Goal: Task Accomplishment & Management: Manage account settings

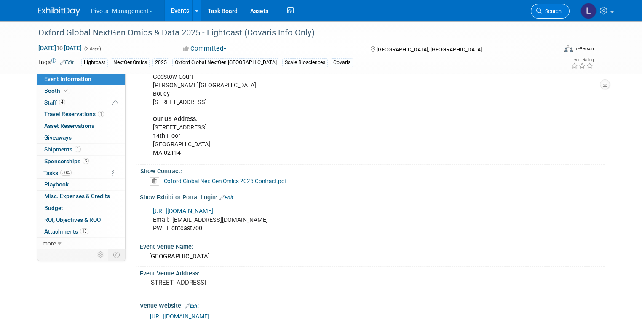
click at [554, 13] on span "Search" at bounding box center [551, 11] width 19 height 6
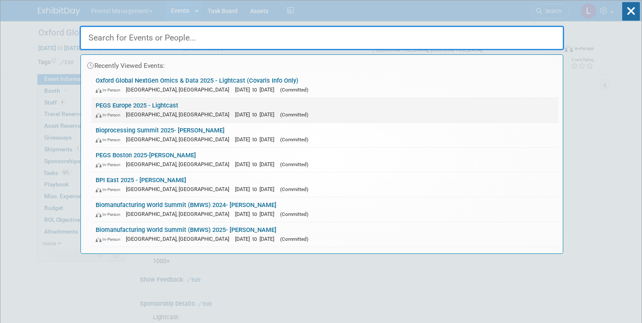
click at [171, 105] on link "PEGS Europe 2025 - Lightcast In-Person Lisboa, Portugal Nov 11, 2025 to Nov 13,…" at bounding box center [324, 110] width 467 height 24
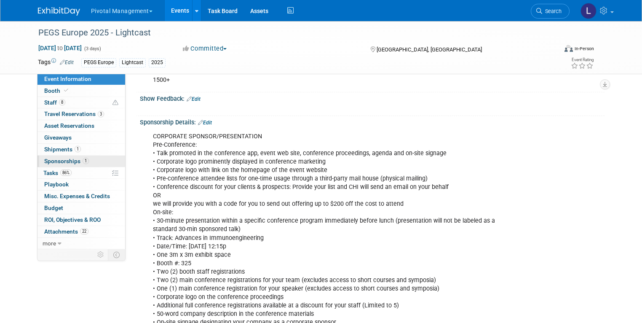
click at [58, 157] on link "1 Sponsorships 1" at bounding box center [81, 160] width 88 height 11
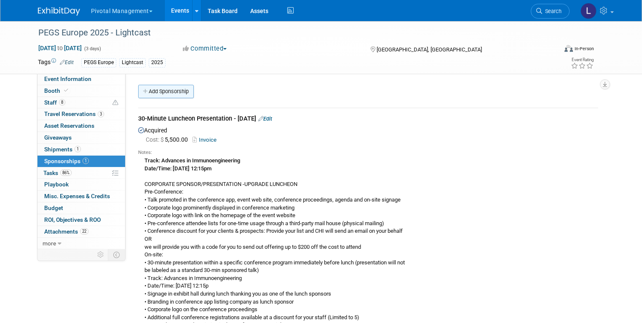
click at [166, 95] on link "Add Sponsorship" at bounding box center [166, 91] width 56 height 13
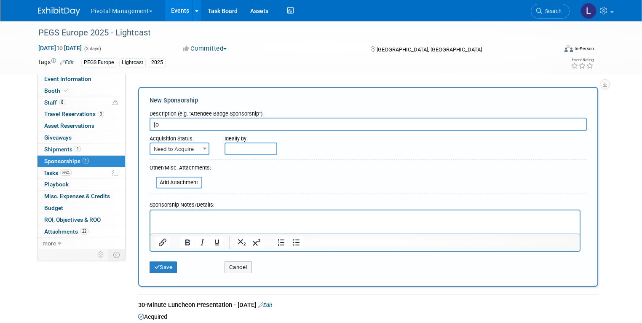
type input "{"
type input "Poster - Submitted 10/10"
click at [169, 148] on span "Need to Acquire" at bounding box center [179, 149] width 58 height 12
select select "2"
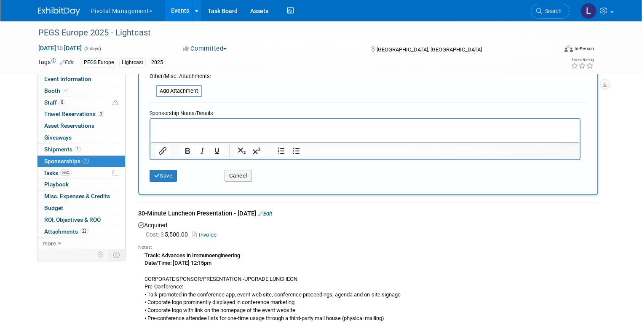
scroll to position [236, 0]
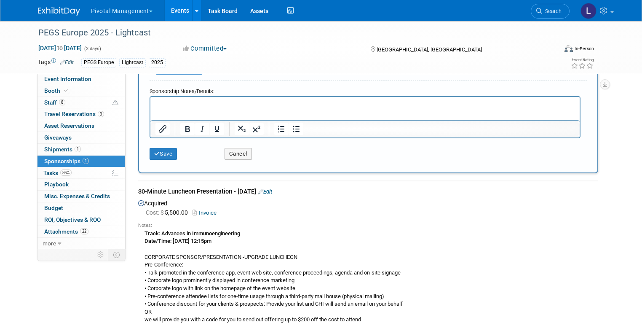
click at [241, 108] on html at bounding box center [364, 102] width 429 height 12
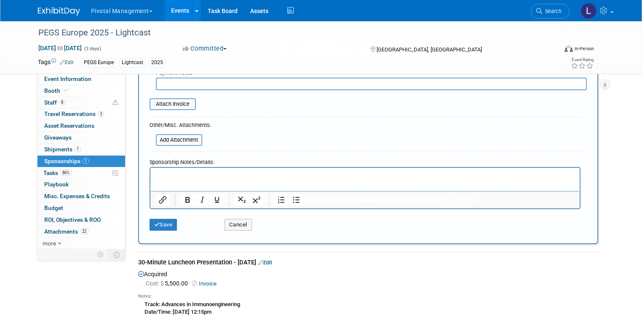
scroll to position [163, 0]
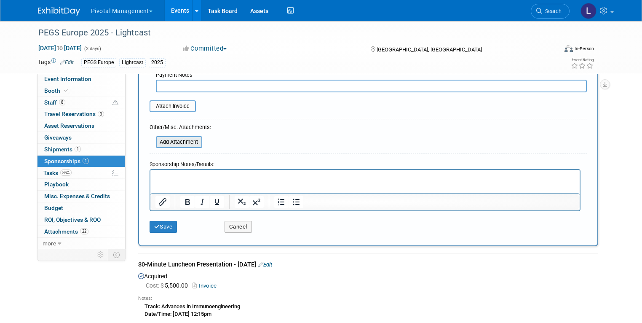
click at [182, 142] on input "file" at bounding box center [151, 142] width 100 height 10
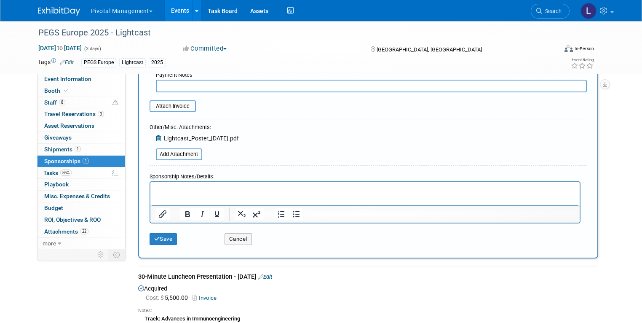
click at [197, 187] on p "Rich Text Area. Press ALT-0 for help." at bounding box center [364, 189] width 419 height 8
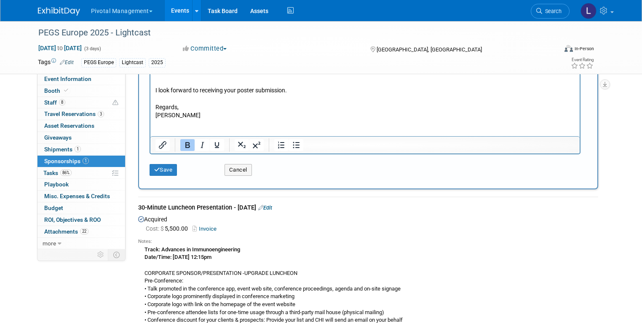
scroll to position [1295, 0]
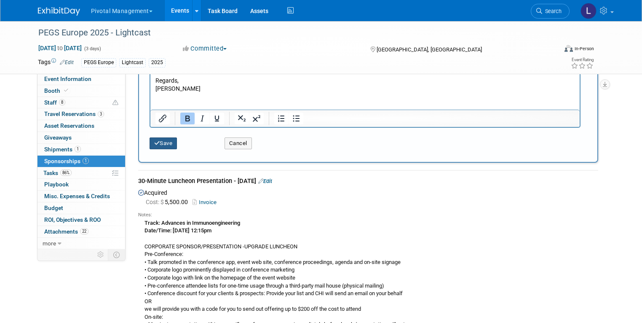
click at [153, 144] on button "Save" at bounding box center [163, 143] width 28 height 12
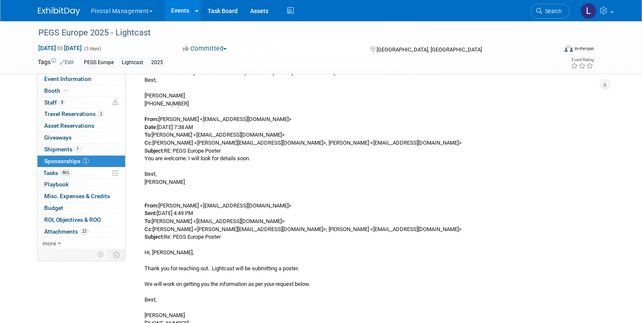
scroll to position [337, 0]
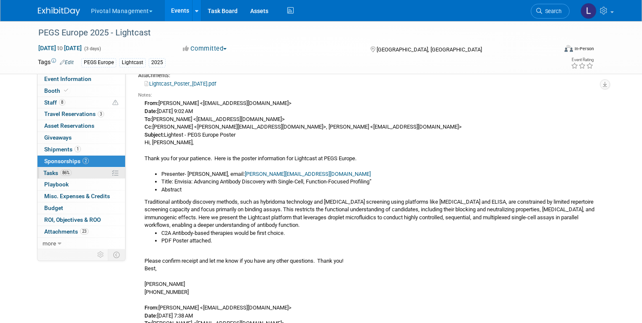
click at [51, 171] on span "Tasks 86%" at bounding box center [57, 172] width 28 height 7
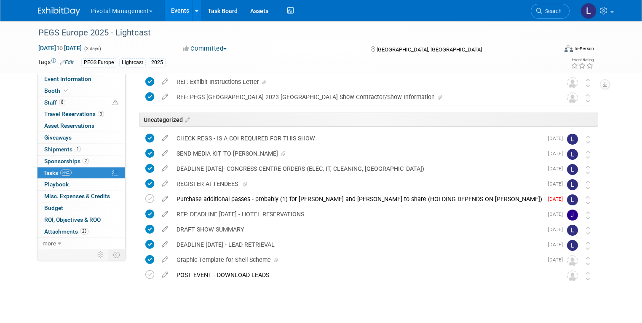
scroll to position [94, 0]
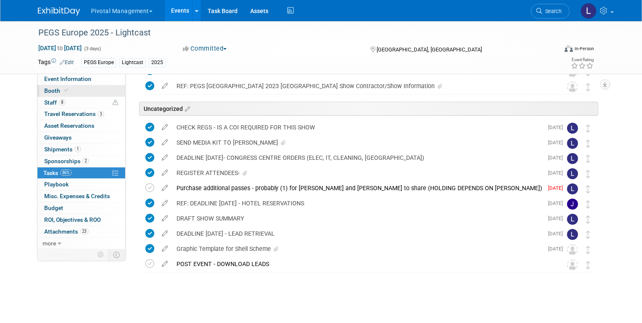
click at [49, 91] on span "Booth" at bounding box center [57, 90] width 26 height 7
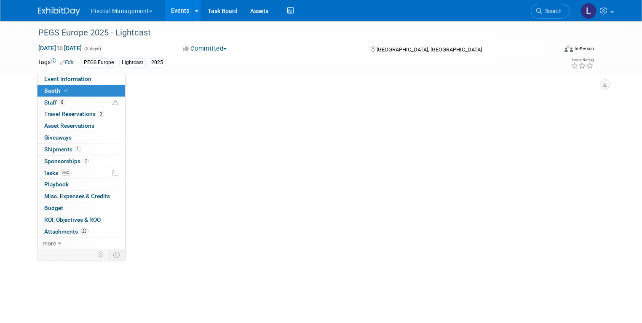
scroll to position [0, 0]
click at [565, 26] on div "PEGS Europe 2025 - Lightcast" at bounding box center [316, 32] width 568 height 23
click at [564, 20] on li "Search" at bounding box center [550, 10] width 39 height 21
select select "Yes"
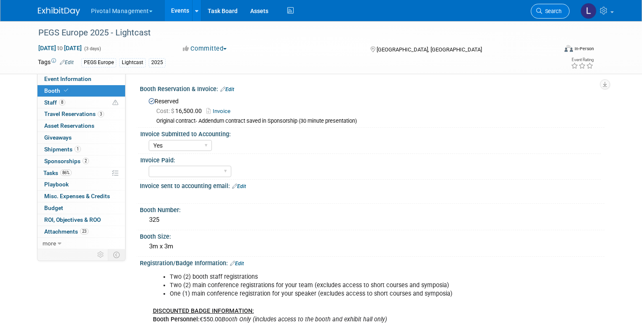
click at [560, 16] on link "Search" at bounding box center [550, 11] width 39 height 15
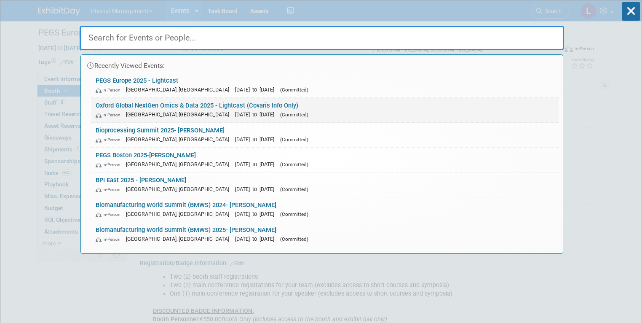
click at [155, 115] on span "[GEOGRAPHIC_DATA], [GEOGRAPHIC_DATA]" at bounding box center [179, 114] width 107 height 6
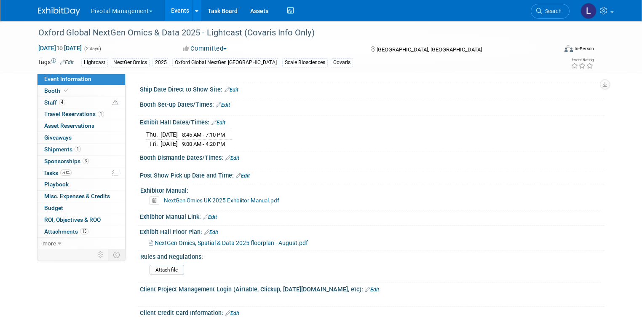
scroll to position [1207, 0]
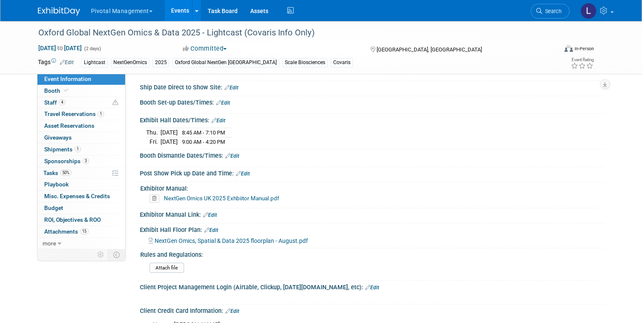
click at [221, 100] on link "Edit" at bounding box center [223, 103] width 14 height 6
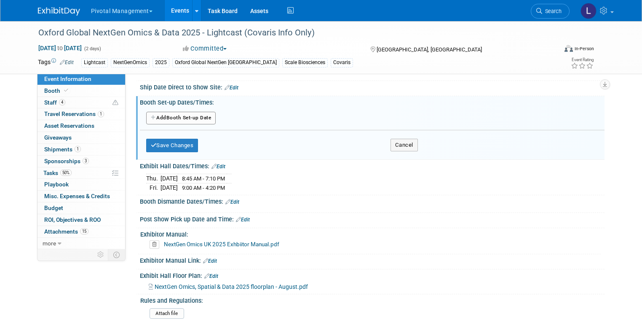
click at [191, 114] on button "Add Another Booth Set-up Date" at bounding box center [181, 118] width 70 height 13
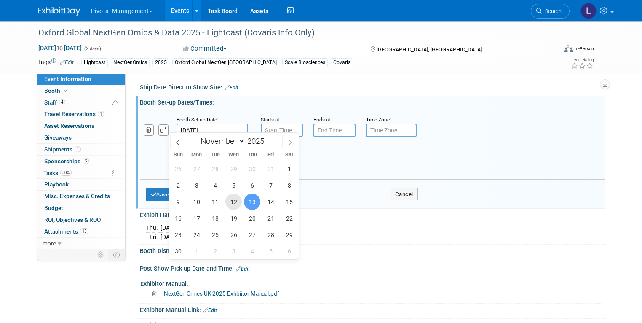
click at [237, 202] on span "12" at bounding box center [233, 201] width 16 height 16
type input "[DATE]"
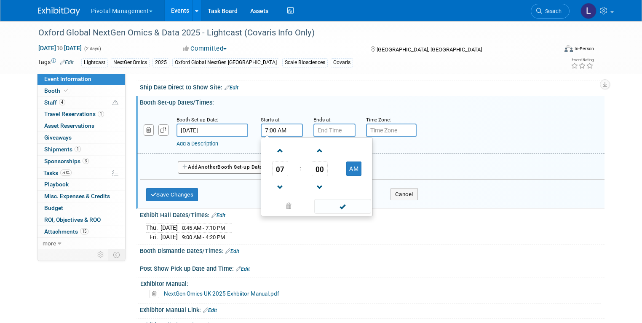
click at [267, 125] on input "7:00 AM" at bounding box center [282, 129] width 42 height 13
click at [351, 163] on button "AM" at bounding box center [353, 168] width 15 height 14
type input "7:00 PM"
click at [333, 202] on span at bounding box center [342, 206] width 57 height 15
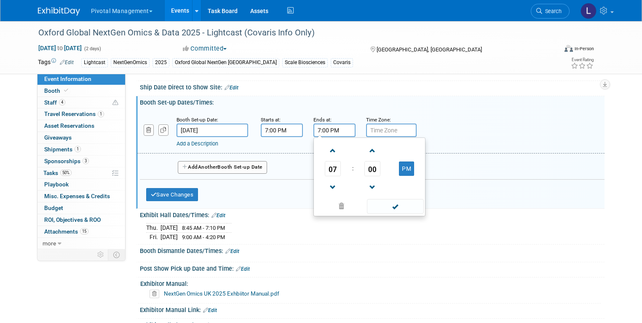
click at [337, 123] on input "7:00 PM" at bounding box center [334, 129] width 42 height 13
click at [329, 163] on span "07" at bounding box center [333, 168] width 16 height 15
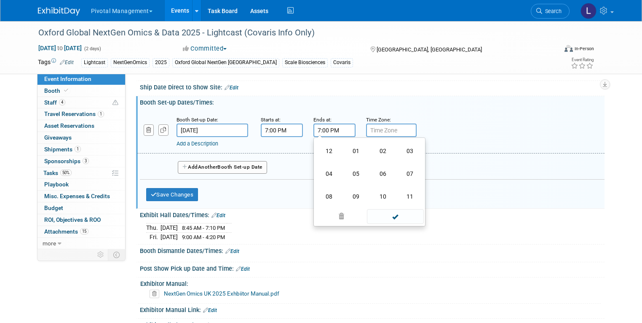
click at [405, 194] on td "11" at bounding box center [409, 196] width 27 height 23
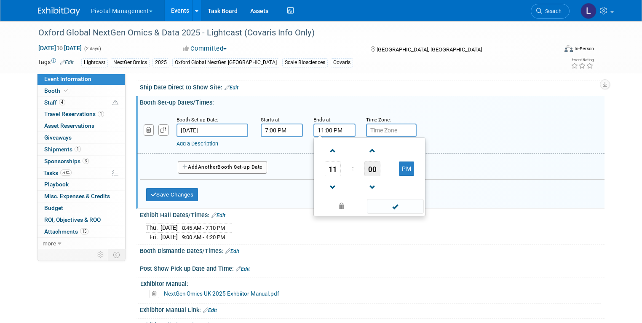
click at [364, 167] on span "00" at bounding box center [372, 168] width 16 height 15
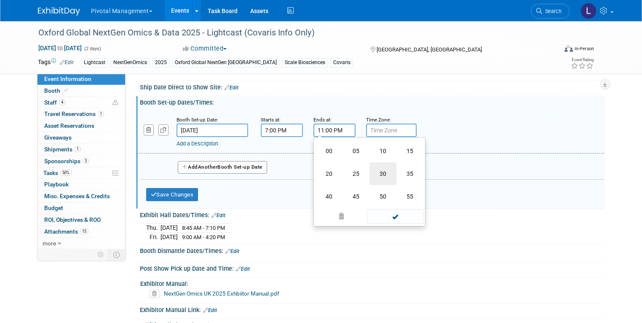
click at [377, 168] on td "30" at bounding box center [382, 173] width 27 height 23
type input "11:30 PM"
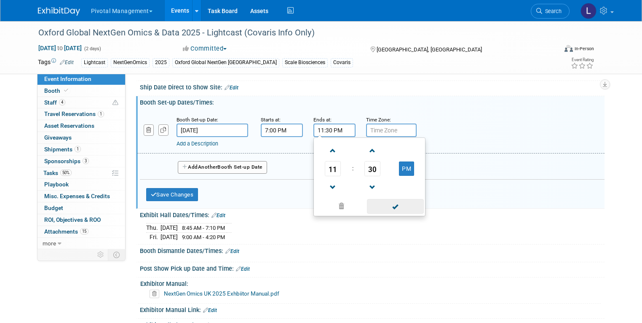
click at [387, 201] on span at bounding box center [395, 206] width 57 height 15
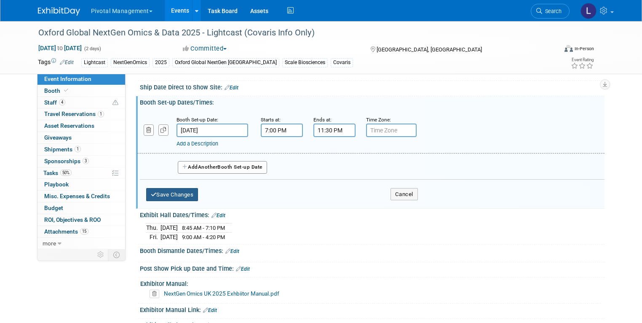
click at [175, 190] on button "Save Changes" at bounding box center [172, 194] width 52 height 13
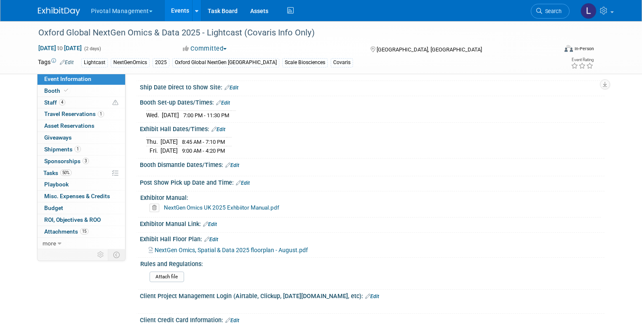
click at [231, 162] on link "Edit" at bounding box center [232, 165] width 14 height 6
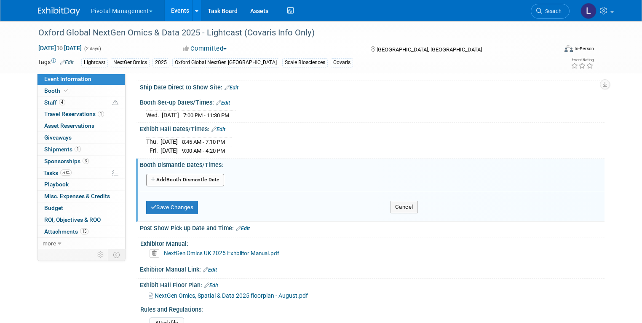
click at [206, 177] on button "Add Another Booth Dismantle Date" at bounding box center [185, 179] width 78 height 13
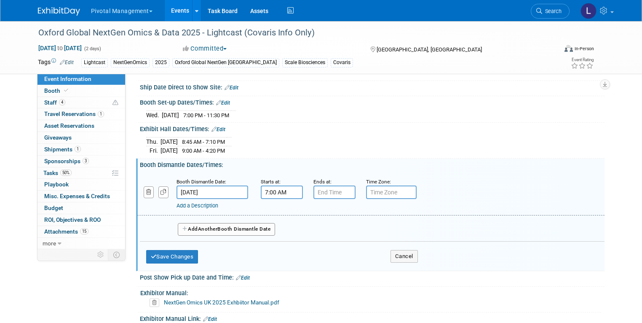
click at [274, 186] on input "7:00 AM" at bounding box center [282, 191] width 42 height 13
click at [276, 227] on span "07" at bounding box center [280, 230] width 16 height 15
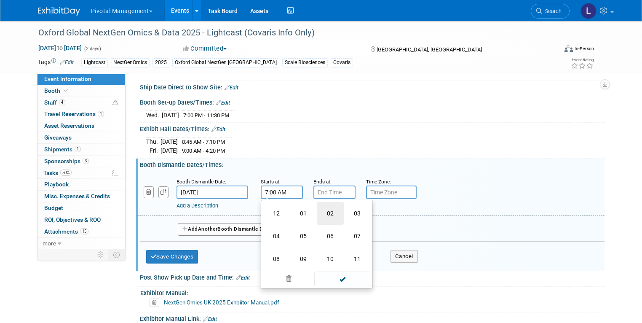
click at [323, 206] on td "02" at bounding box center [330, 213] width 27 height 23
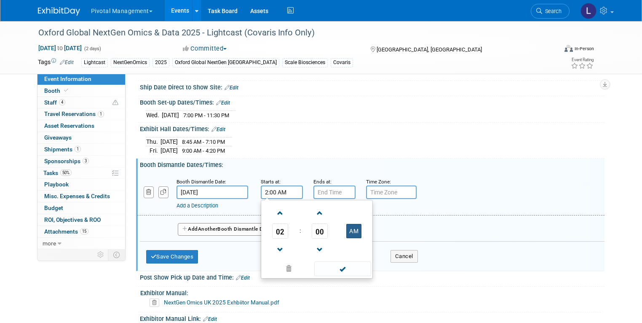
click at [349, 226] on button "AM" at bounding box center [353, 231] width 15 height 14
click at [314, 223] on span "00" at bounding box center [320, 230] width 16 height 15
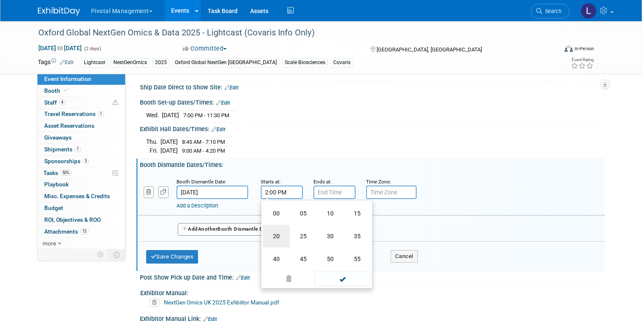
click at [271, 229] on td "20" at bounding box center [276, 235] width 27 height 23
type input "2:20 PM"
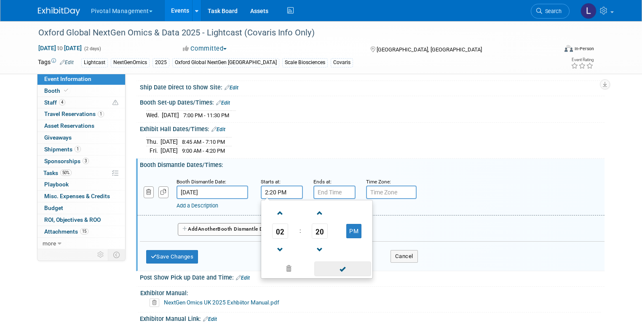
click at [341, 264] on span at bounding box center [342, 268] width 57 height 15
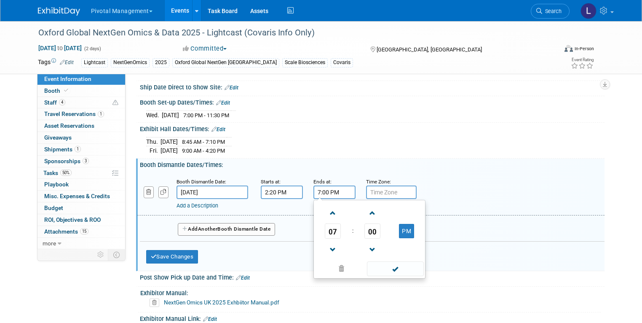
click at [334, 190] on input "7:00 PM" at bounding box center [334, 191] width 42 height 13
click at [328, 231] on span "07" at bounding box center [333, 230] width 16 height 15
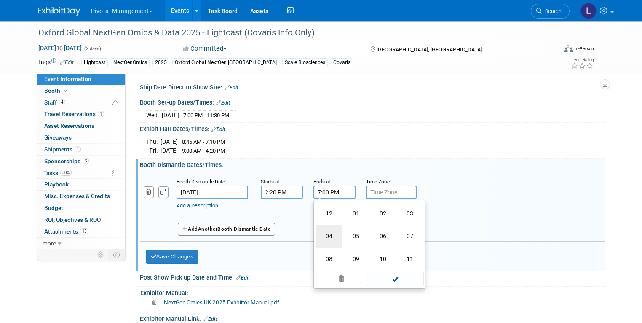
click at [327, 230] on td "04" at bounding box center [328, 235] width 27 height 23
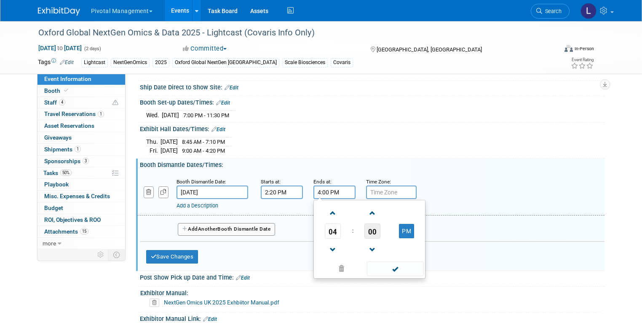
click at [368, 225] on span "00" at bounding box center [372, 230] width 16 height 15
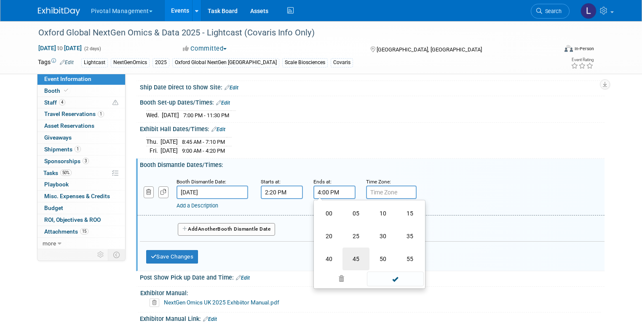
click at [347, 251] on td "45" at bounding box center [355, 258] width 27 height 23
type input "4:45 PM"
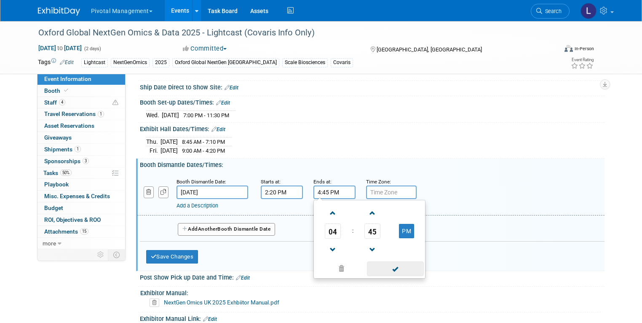
click at [397, 263] on span at bounding box center [395, 268] width 57 height 15
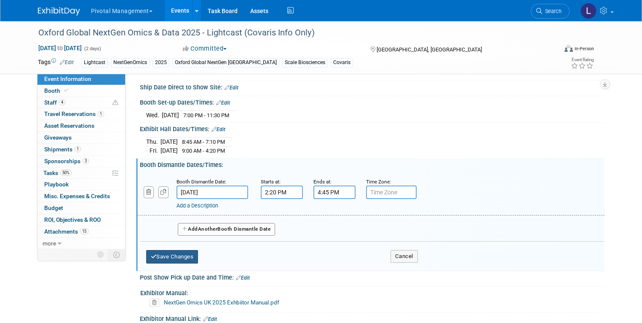
drag, startPoint x: 171, startPoint y: 253, endPoint x: 175, endPoint y: 236, distance: 16.9
click at [171, 253] on button "Save Changes" at bounding box center [172, 256] width 52 height 13
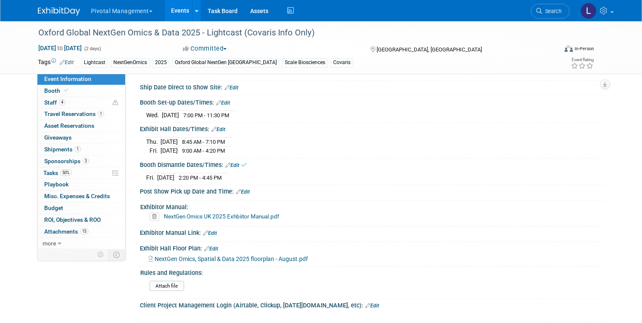
click at [230, 162] on link "Edit" at bounding box center [232, 165] width 14 height 6
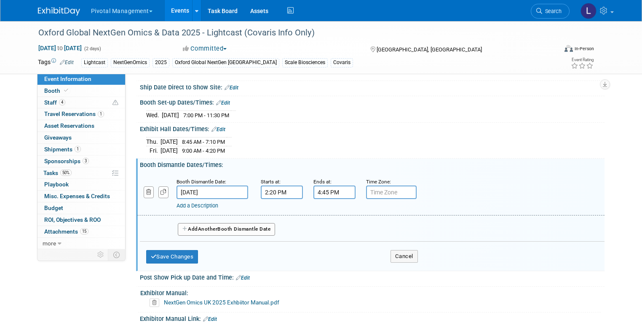
click at [193, 202] on link "Add a Description" at bounding box center [197, 205] width 42 height 6
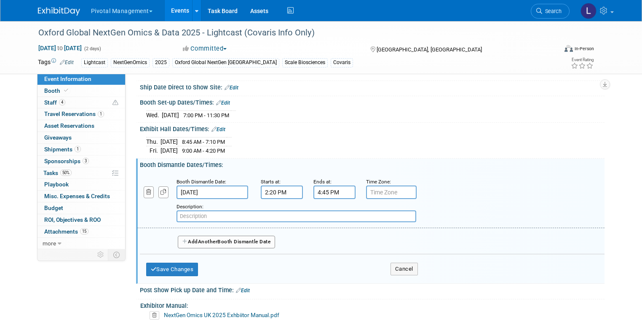
paste input "after the lunch break"
type input "after the lunch break"
click at [173, 262] on button "Save Changes" at bounding box center [172, 268] width 52 height 13
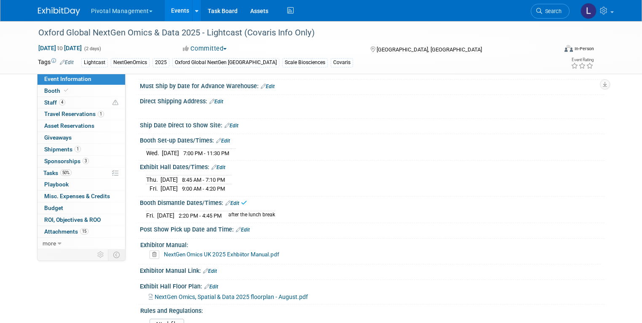
scroll to position [1158, 0]
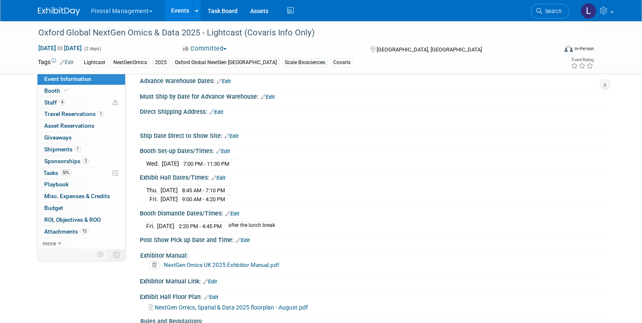
click at [216, 109] on link "Edit" at bounding box center [216, 112] width 14 height 6
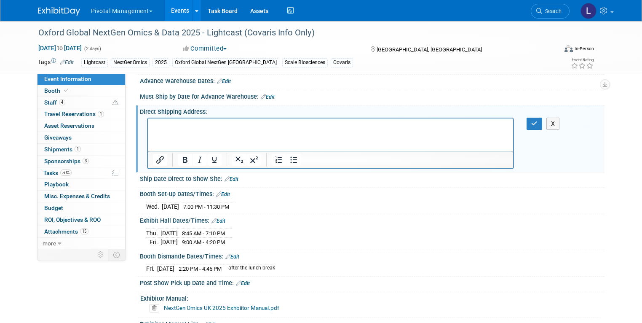
scroll to position [0, 0]
click at [216, 218] on link "Edit" at bounding box center [218, 221] width 14 height 6
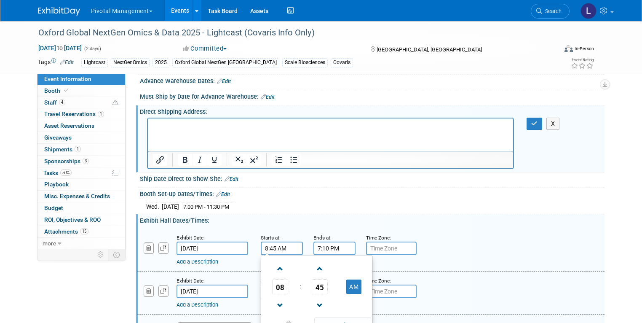
click at [264, 244] on input "8:45 AM" at bounding box center [282, 247] width 42 height 13
click at [314, 285] on span "45" at bounding box center [320, 286] width 16 height 15
click at [325, 289] on td "30" at bounding box center [330, 291] width 27 height 23
type input "8:30 AM"
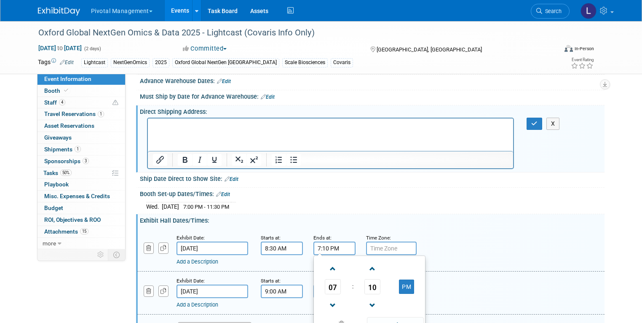
click at [313, 242] on input "7:10 PM" at bounding box center [334, 247] width 42 height 13
click at [328, 284] on span "07" at bounding box center [333, 286] width 16 height 15
click at [376, 285] on td "06" at bounding box center [382, 291] width 27 height 23
click at [317, 243] on input "6:10 PM" at bounding box center [334, 247] width 42 height 13
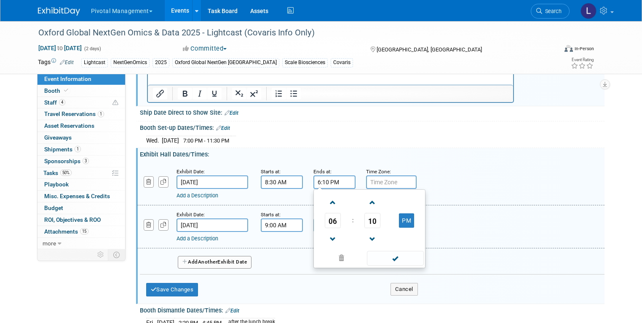
scroll to position [1243, 0]
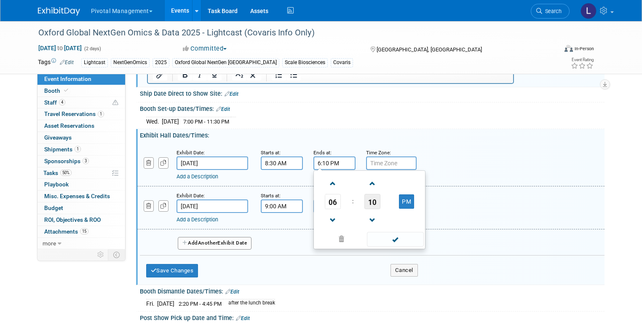
click at [364, 195] on span "10" at bounding box center [372, 201] width 16 height 15
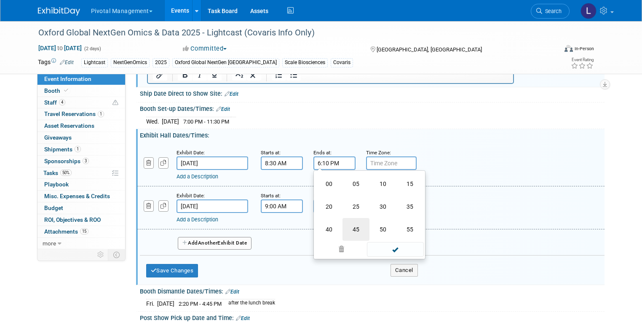
click at [344, 227] on td "45" at bounding box center [355, 229] width 27 height 23
type input "6:45 PM"
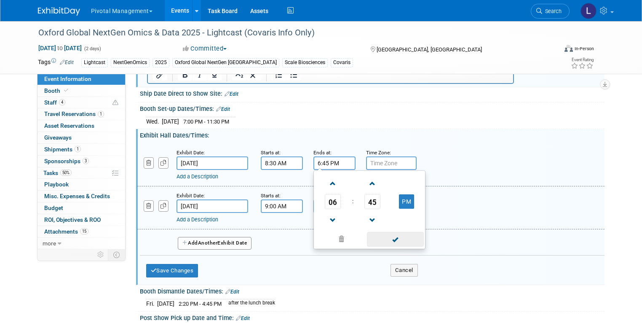
click at [393, 233] on span at bounding box center [395, 239] width 57 height 15
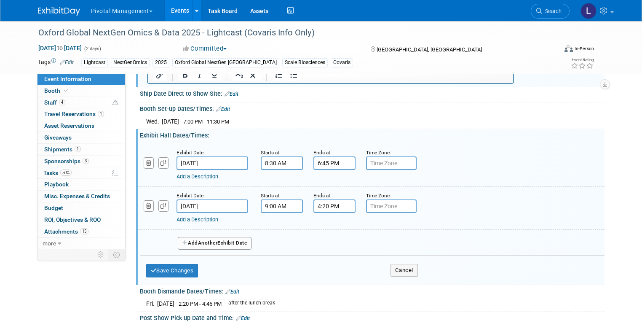
click at [261, 200] on input "9:00 AM" at bounding box center [282, 205] width 42 height 13
click at [274, 237] on span "09" at bounding box center [280, 244] width 16 height 15
click at [268, 267] on td "08" at bounding box center [276, 272] width 27 height 23
click at [315, 241] on span "00" at bounding box center [320, 244] width 16 height 15
click at [344, 224] on td "15" at bounding box center [357, 226] width 27 height 23
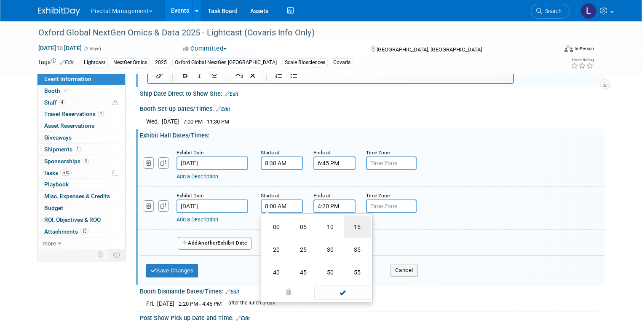
type input "8:15 AM"
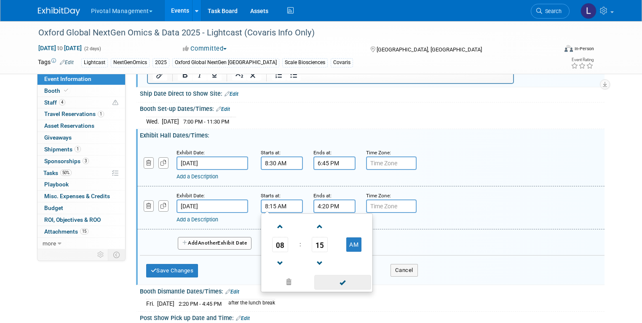
click at [355, 275] on span at bounding box center [342, 282] width 57 height 15
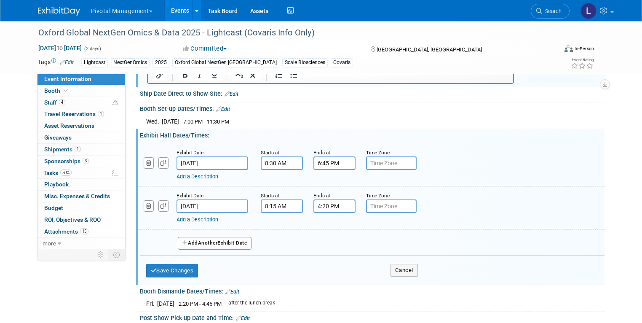
click at [319, 200] on input "4:20 PM" at bounding box center [334, 205] width 42 height 13
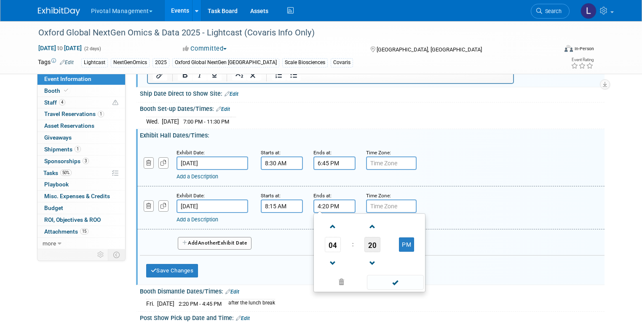
click at [364, 238] on span "20" at bounding box center [372, 244] width 16 height 15
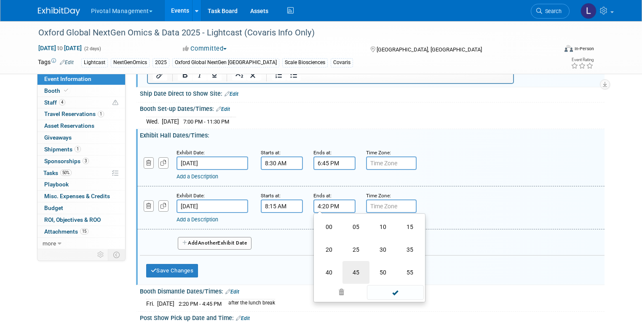
click at [348, 269] on td "45" at bounding box center [355, 272] width 27 height 23
type input "4:45 PM"
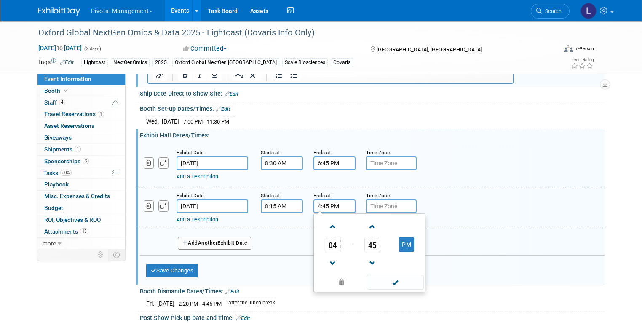
drag, startPoint x: 378, startPoint y: 277, endPoint x: 328, endPoint y: 245, distance: 59.1
click at [378, 277] on span at bounding box center [395, 282] width 57 height 15
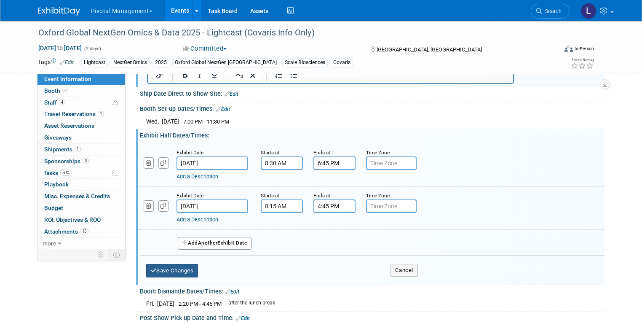
drag, startPoint x: 183, startPoint y: 265, endPoint x: 204, endPoint y: 261, distance: 21.3
click at [183, 265] on button "Save Changes" at bounding box center [172, 270] width 52 height 13
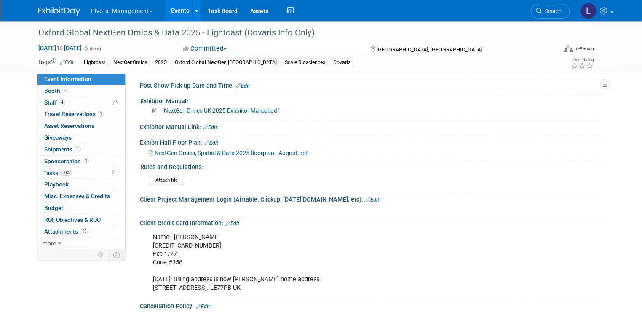
scroll to position [1363, 0]
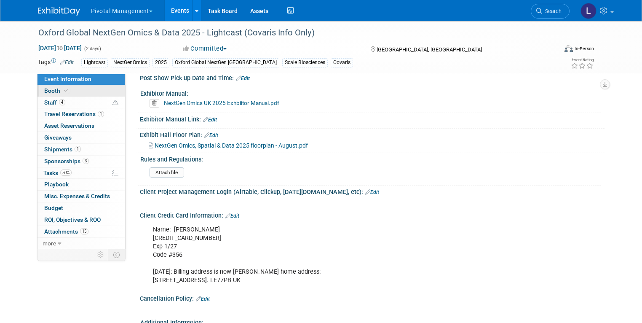
click at [44, 91] on span "Booth" at bounding box center [57, 90] width 26 height 7
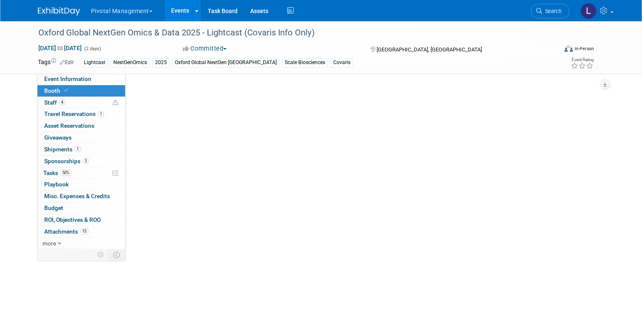
scroll to position [0, 0]
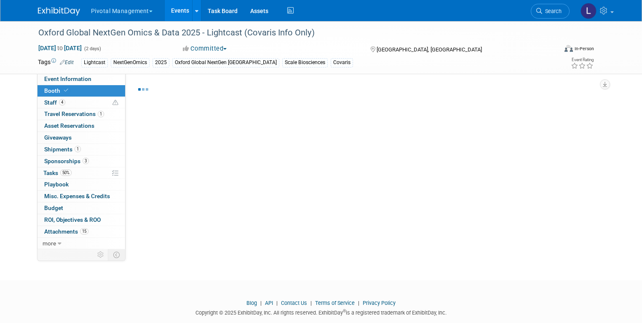
select select "Yes"
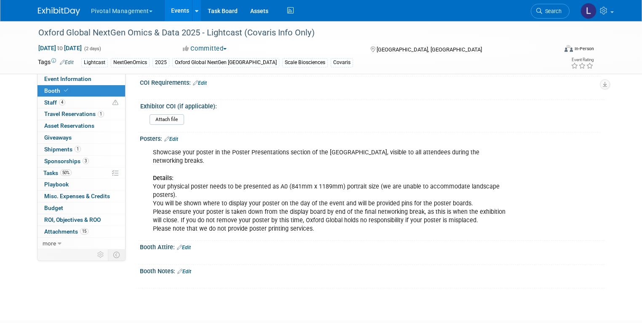
scroll to position [2026, 0]
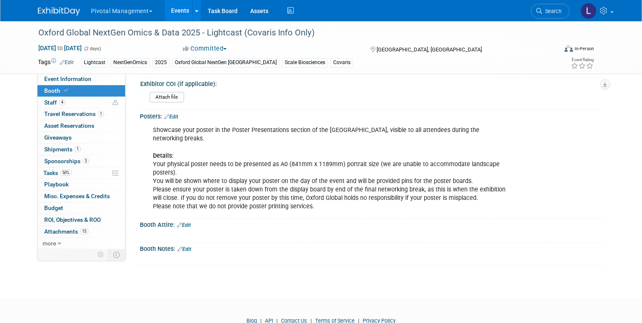
click at [184, 246] on link "Edit" at bounding box center [184, 249] width 14 height 6
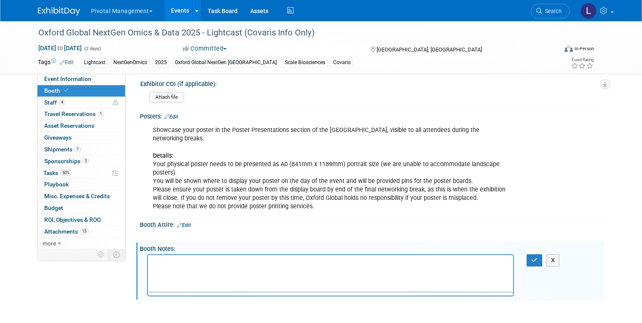
scroll to position [0, 0]
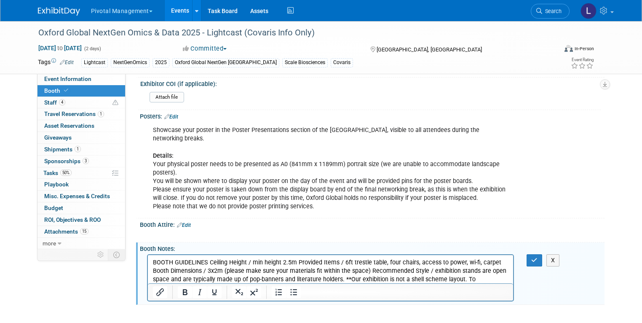
click at [208, 261] on p "BOOTH GUIDELINES Ceiling Height / min height 2.5m Provided Items / 6ft trestle …" at bounding box center [330, 270] width 356 height 25
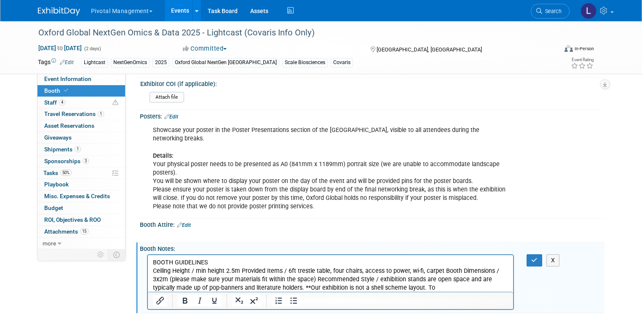
click at [241, 271] on p "Ceiling Height / min height 2.5m Provided Items / 6ft trestle table, four chair…" at bounding box center [330, 279] width 356 height 25
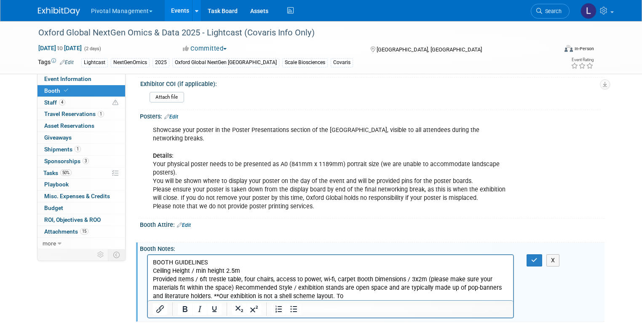
click at [351, 280] on p "Provided Items / 6ft trestle table, four chairs, access to power, wi-fi, carpet…" at bounding box center [330, 287] width 356 height 25
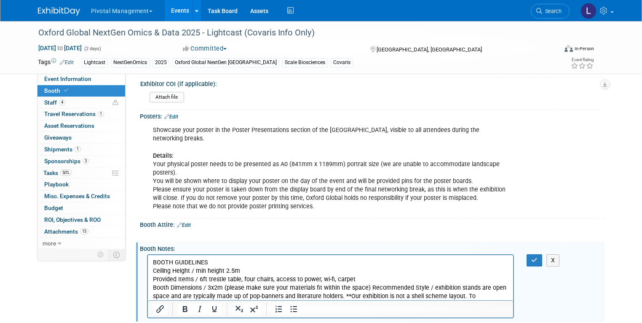
click at [368, 288] on p "Booth Dimensions / 3x2m (please make sure your materials fit within the space) …" at bounding box center [330, 291] width 356 height 17
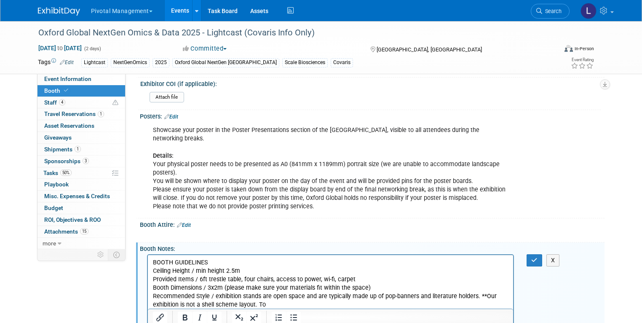
click at [474, 294] on p "Recommended Style / exhibition stands are open space and are typically made up …" at bounding box center [330, 300] width 356 height 17
drag, startPoint x: 286, startPoint y: 302, endPoint x: 274, endPoint y: 303, distance: 12.2
click at [274, 303] on p "**Our exhibition is not a shell scheme layout. To" at bounding box center [330, 304] width 356 height 8
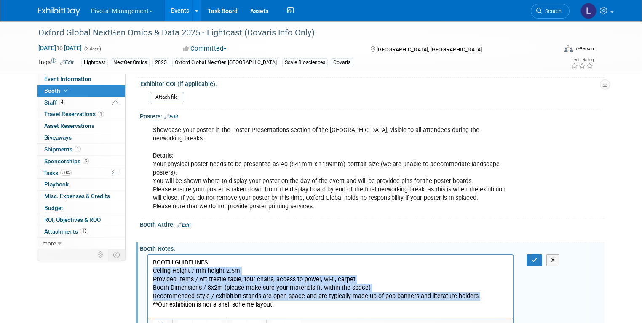
drag, startPoint x: 152, startPoint y: 268, endPoint x: 325, endPoint y: 312, distance: 179.0
click at [475, 296] on body "BOOTH GUIDELINES Ceiling Height / min height 2.5m Provided Items / 6ft trestle …" at bounding box center [330, 287] width 357 height 59
drag, startPoint x: 285, startPoint y: 293, endPoint x: 283, endPoint y: 288, distance: 4.8
click at [288, 321] on icon "Bullet list" at bounding box center [293, 326] width 10 height 10
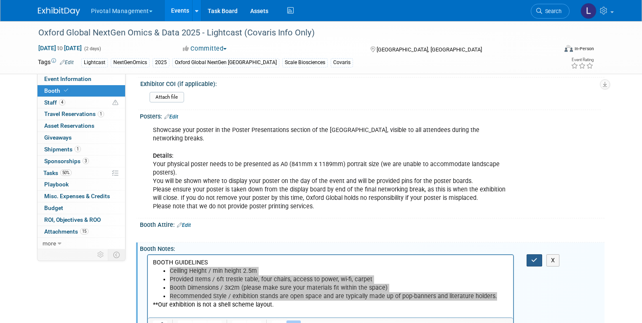
click at [538, 254] on button "button" at bounding box center [534, 260] width 16 height 12
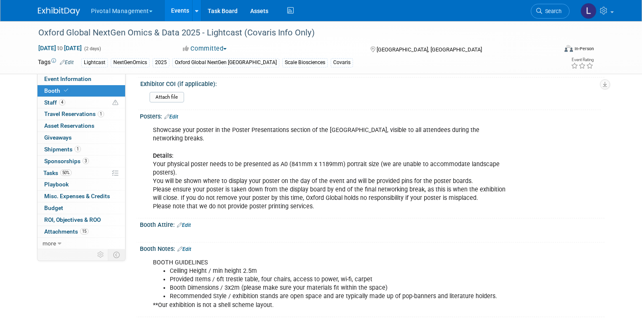
click at [51, 89] on span "Booth" at bounding box center [57, 90] width 26 height 7
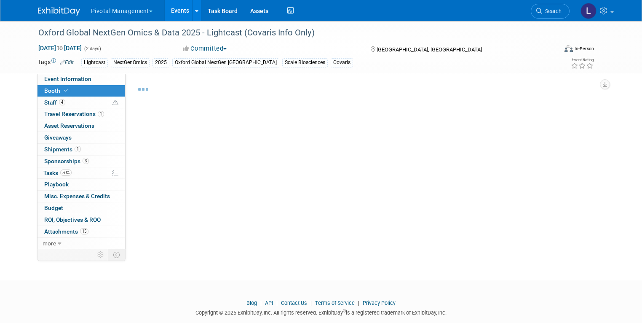
select select "Yes"
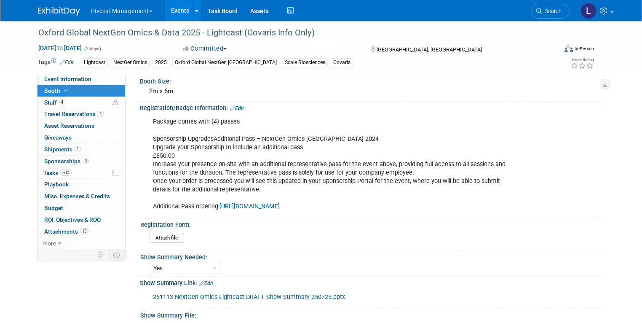
scroll to position [131, 0]
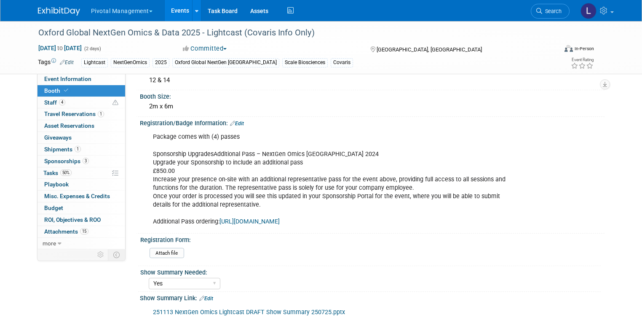
click at [235, 121] on link "Edit" at bounding box center [237, 123] width 14 height 6
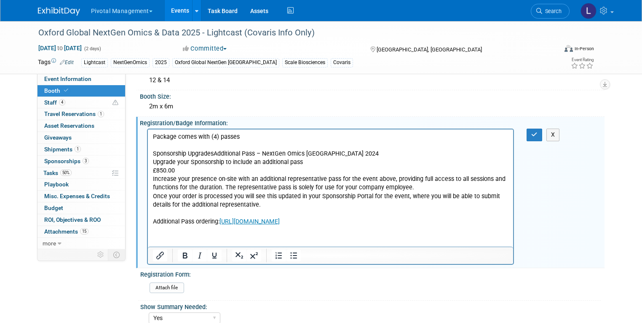
scroll to position [0, 0]
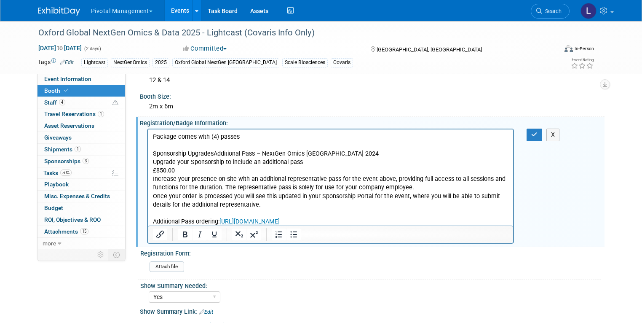
click at [152, 172] on body "Package comes with (4) passes Sponsorship UpgradesAdditional Pass – NextGen Omi…" at bounding box center [330, 179] width 357 height 93
click at [287, 238] on button "Bullet list" at bounding box center [293, 234] width 14 height 12
click at [152, 179] on body "Package comes with (4) passes Sponsorship UpgradesAdditional Pass – NextGen Omi…" at bounding box center [330, 179] width 357 height 93
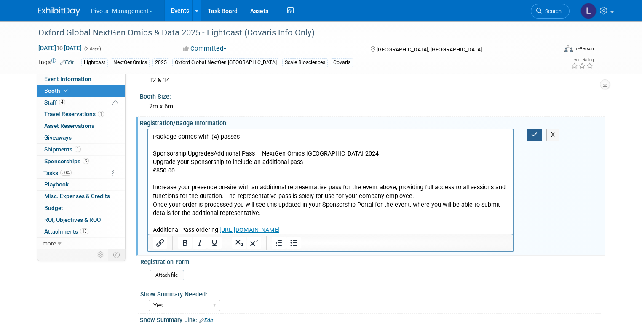
click at [535, 134] on button "button" at bounding box center [534, 134] width 16 height 12
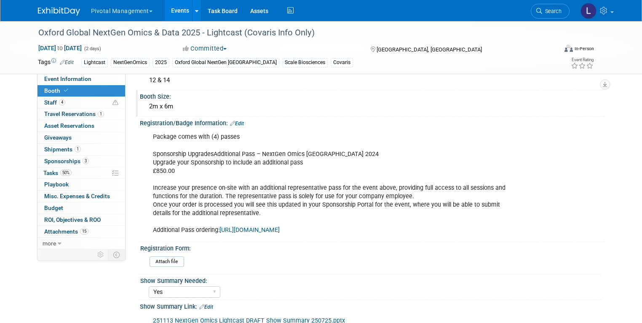
click at [168, 103] on div "2m x 6m" at bounding box center [372, 106] width 452 height 13
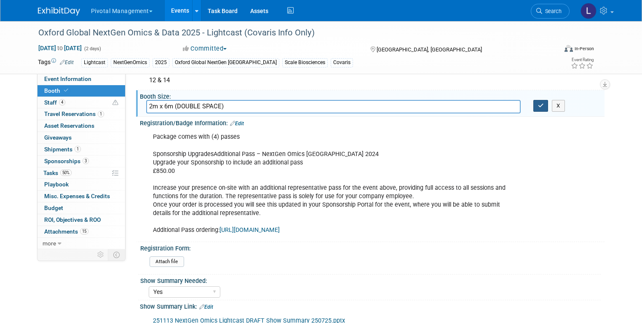
type input "2m x 6m (DOUBLE SPACE)"
click at [544, 106] on icon "button" at bounding box center [541, 105] width 6 height 5
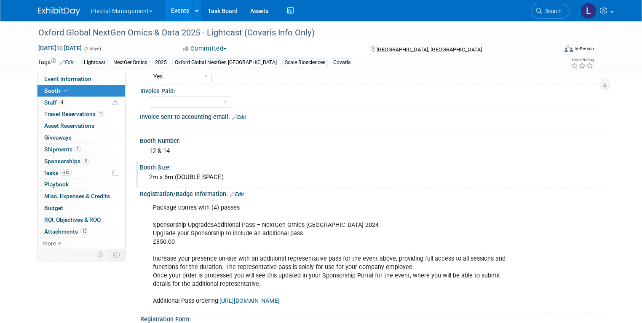
scroll to position [59, 0]
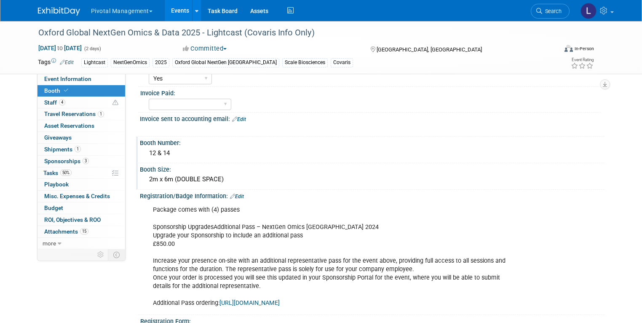
click at [163, 153] on div "12 & 14" at bounding box center [372, 153] width 452 height 13
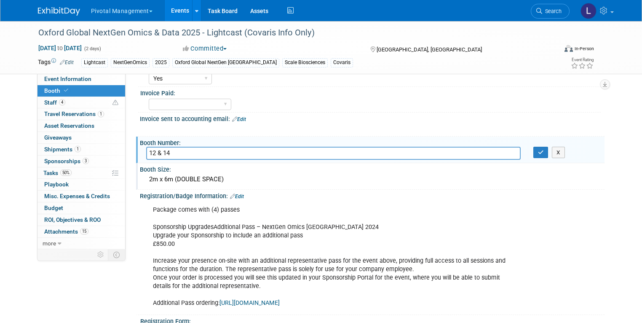
drag, startPoint x: 174, startPoint y: 153, endPoint x: 135, endPoint y: 149, distance: 39.0
click at [140, 149] on div "12 & 14" at bounding box center [333, 153] width 387 height 13
click at [547, 154] on button "button" at bounding box center [540, 153] width 15 height 12
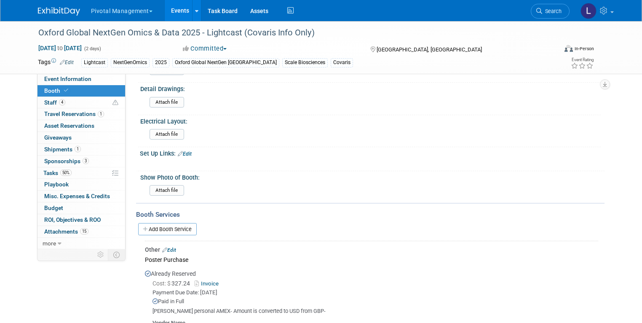
scroll to position [608, 0]
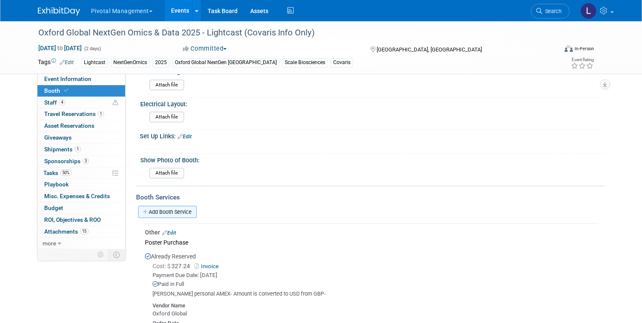
click at [178, 205] on link "Add Booth Service" at bounding box center [167, 211] width 59 height 12
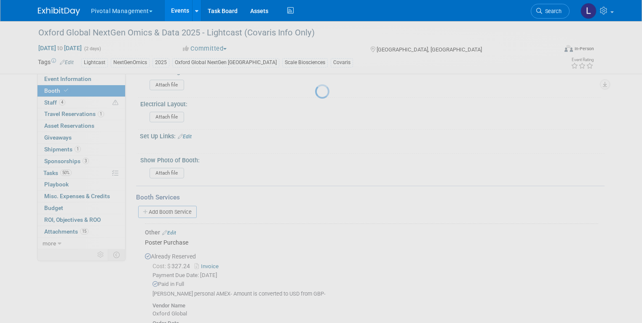
click at [315, 199] on div at bounding box center [321, 161] width 12 height 323
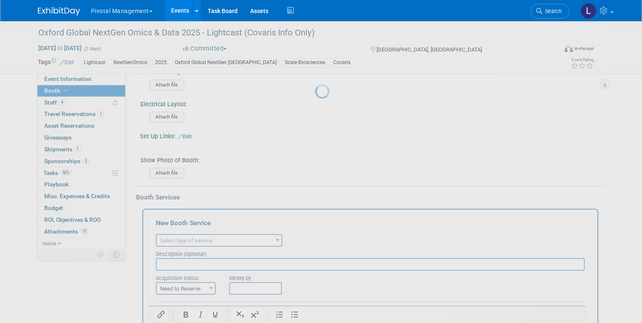
scroll to position [0, 0]
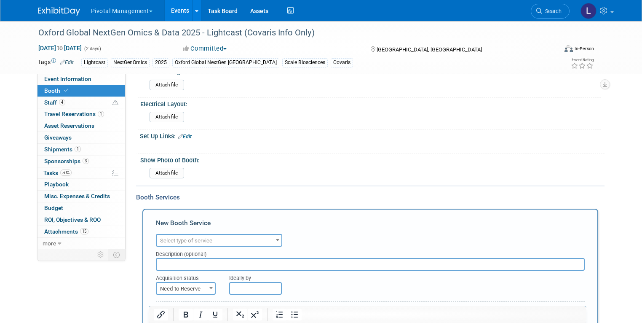
click at [196, 237] on span "Select type of service" at bounding box center [186, 240] width 52 height 6
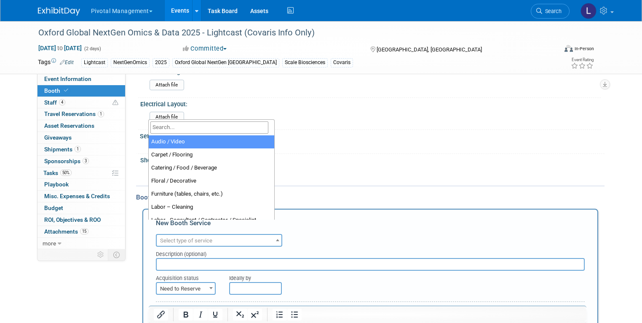
select select "2"
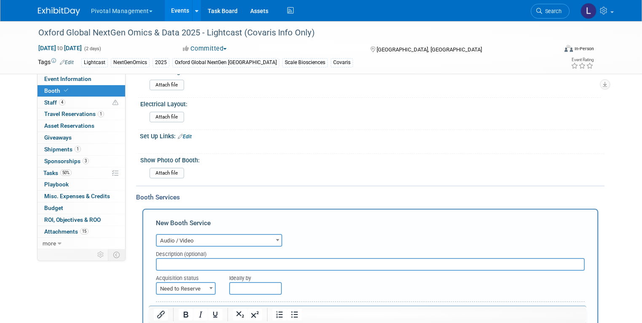
click at [186, 258] on input "text" at bounding box center [370, 264] width 429 height 13
paste input "AV Contact / Please reach out to [PERSON_NAME] at [PERSON_NAME][EMAIL_ADDRESS][…"
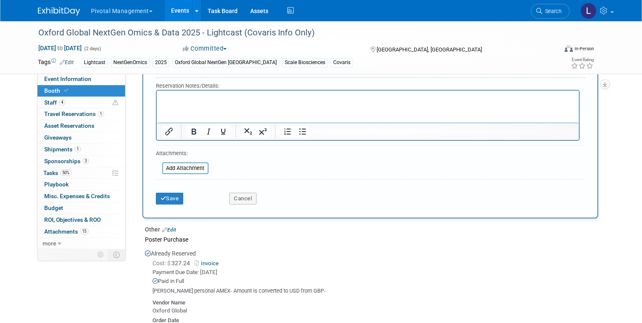
scroll to position [862, 0]
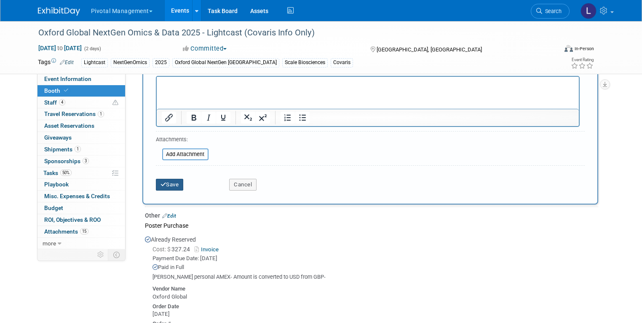
type input "AV Contact / Please reach out to [PERSON_NAME] at [PERSON_NAME][EMAIL_ADDRESS][…"
click at [172, 179] on button "Save" at bounding box center [170, 185] width 28 height 12
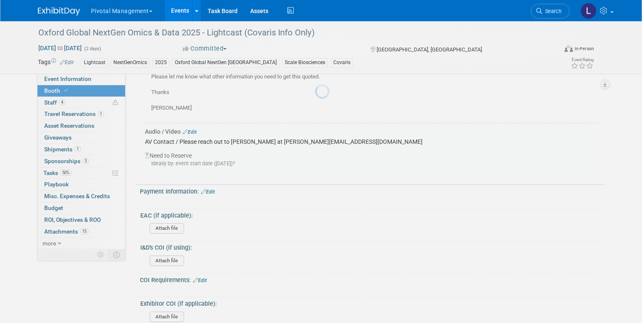
scroll to position [1888, 0]
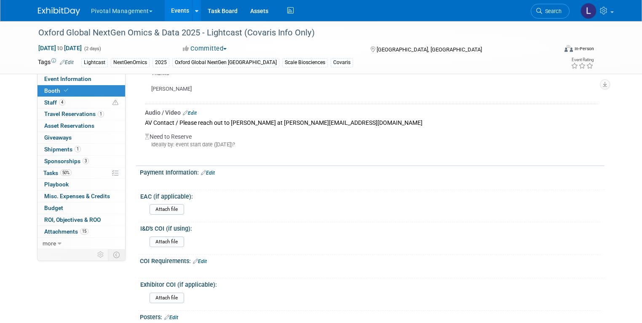
click at [188, 110] on link "Edit" at bounding box center [190, 113] width 14 height 6
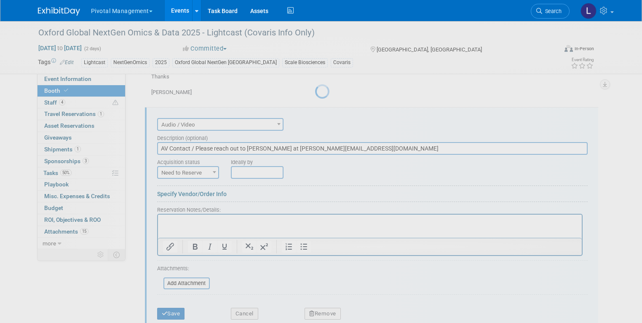
scroll to position [1882, 0]
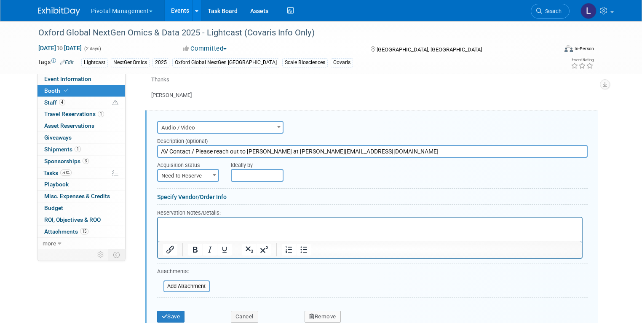
click at [213, 174] on b at bounding box center [214, 175] width 3 height 2
select select "2"
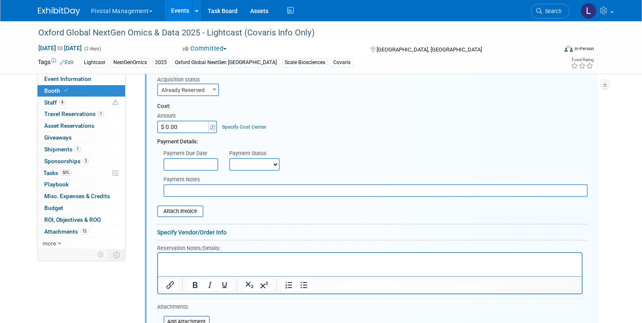
scroll to position [1987, 0]
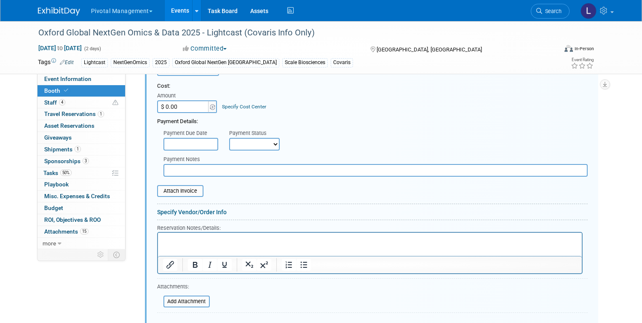
click at [215, 244] on html at bounding box center [369, 237] width 424 height 11
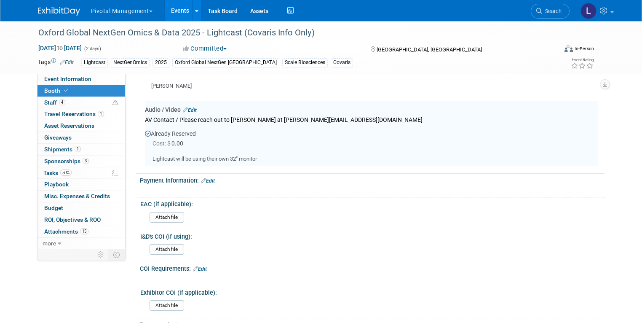
scroll to position [1882, 0]
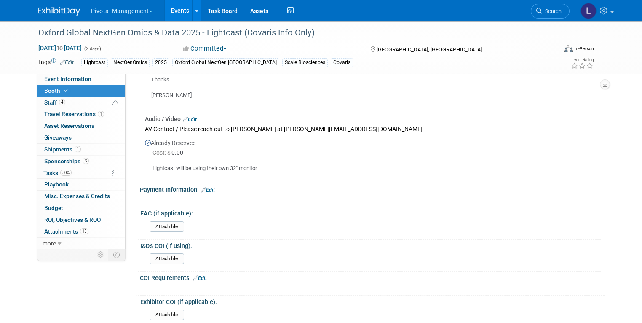
click at [185, 116] on link "Edit" at bounding box center [190, 119] width 14 height 6
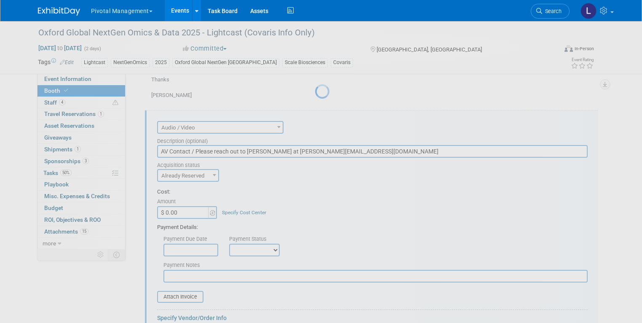
scroll to position [0, 0]
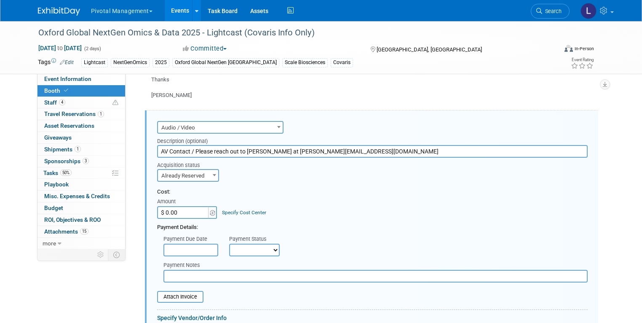
click at [163, 269] on input "text" at bounding box center [375, 275] width 424 height 13
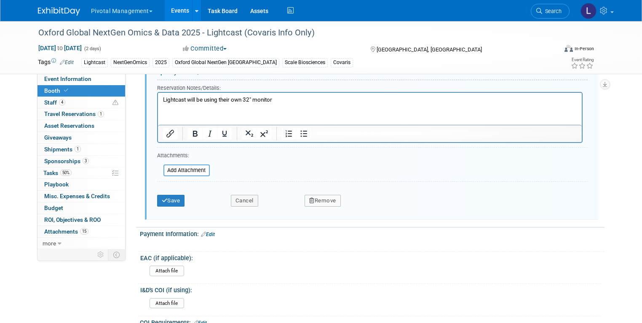
scroll to position [2145, 0]
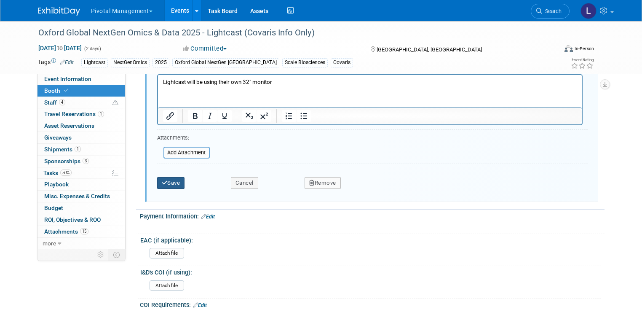
type input "NOT REQUIRED>. Client owned."
click at [167, 177] on button "Save" at bounding box center [171, 183] width 28 height 12
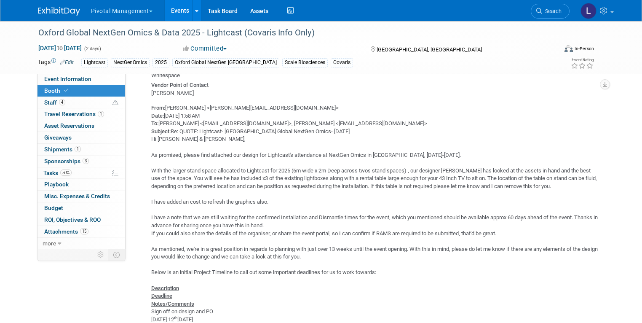
scroll to position [979, 0]
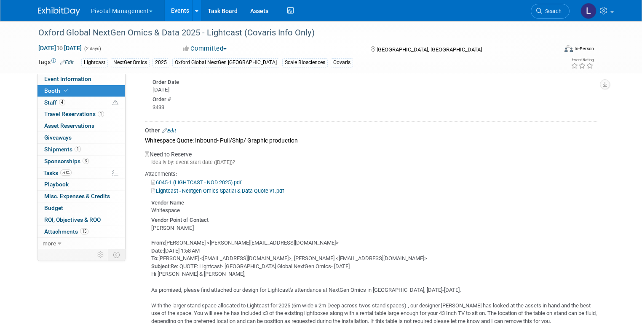
scroll to position [841, 0]
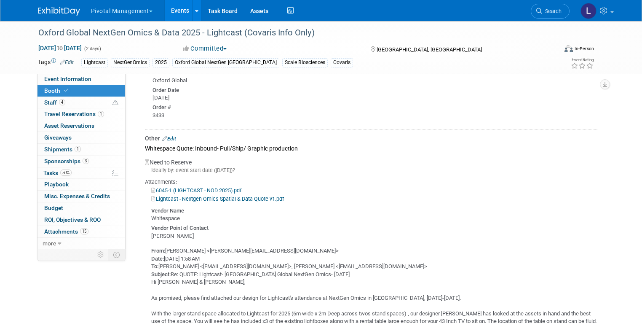
click at [169, 136] on link "Edit" at bounding box center [169, 139] width 14 height 6
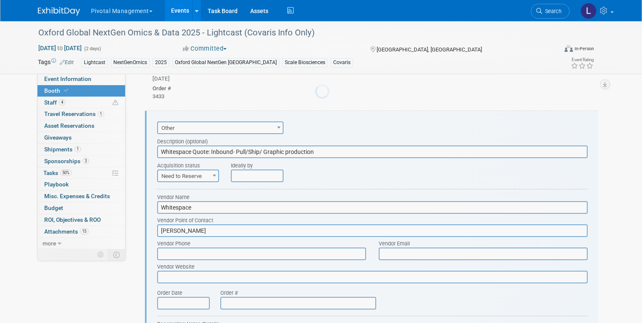
scroll to position [0, 0]
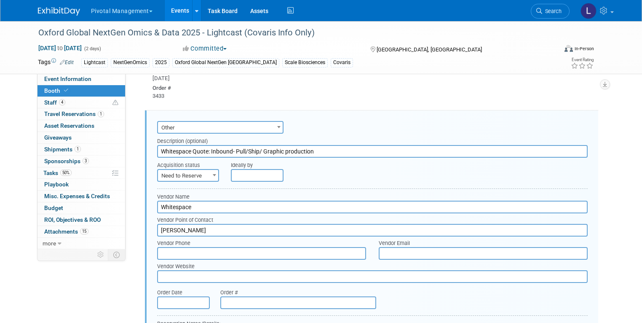
click at [184, 170] on span "Need to Reserve" at bounding box center [188, 176] width 60 height 12
select select "2"
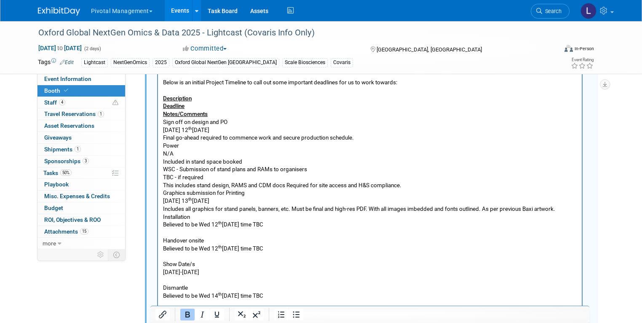
scroll to position [1446, 0]
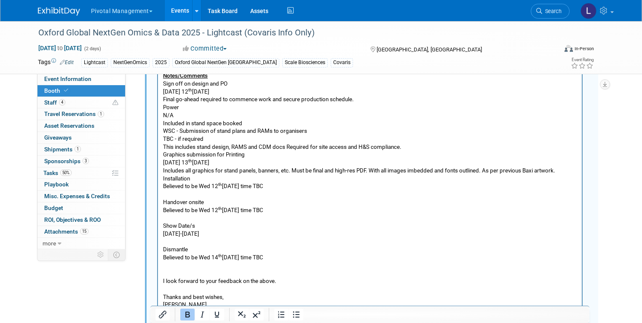
click at [604, 231] on div "Other Edit Poster Purchase Already Reserved Cost: $ 327.24 Invoice Other" at bounding box center [370, 187] width 468 height 1607
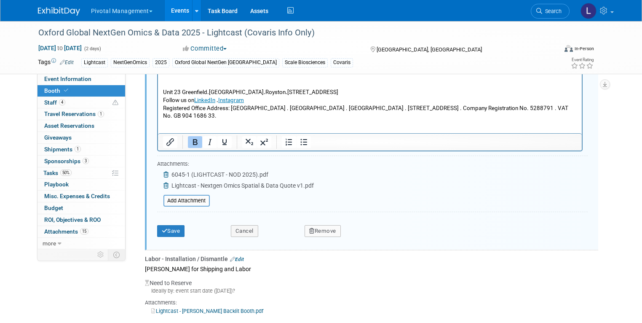
scroll to position [1742, 0]
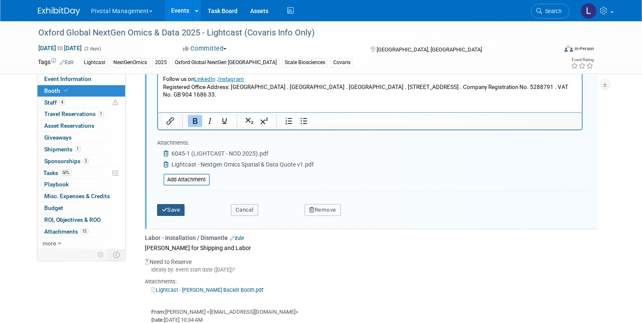
click at [163, 204] on button "Save" at bounding box center [171, 210] width 28 height 12
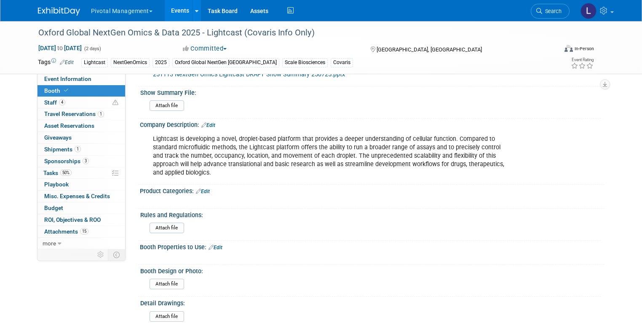
scroll to position [416, 0]
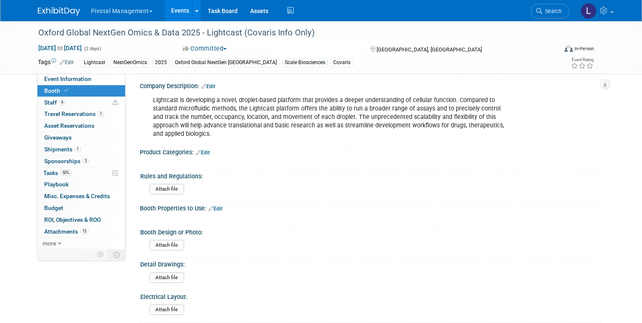
click at [216, 205] on link "Edit" at bounding box center [215, 208] width 14 height 6
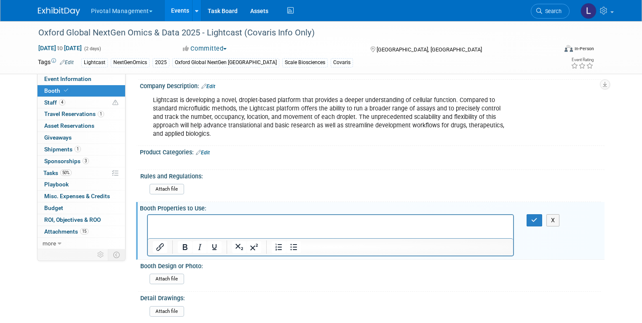
scroll to position [0, 0]
click at [241, 223] on p "-Two (2) [PERSON_NAME] backwalls" at bounding box center [330, 222] width 356 height 8
click at [234, 231] on p "-32" monitor" at bounding box center [330, 230] width 356 height 8
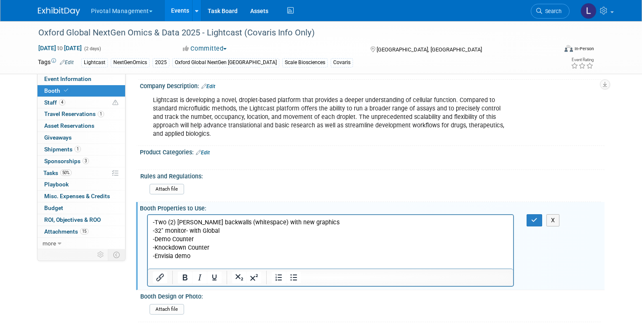
click at [203, 239] on p "-Demo Counter" at bounding box center [330, 239] width 356 height 8
click at [323, 219] on p "-Two (2) [PERSON_NAME] backwalls (whitespace) with new graphics" at bounding box center [330, 222] width 356 height 8
click at [542, 214] on button "button" at bounding box center [534, 220] width 16 height 12
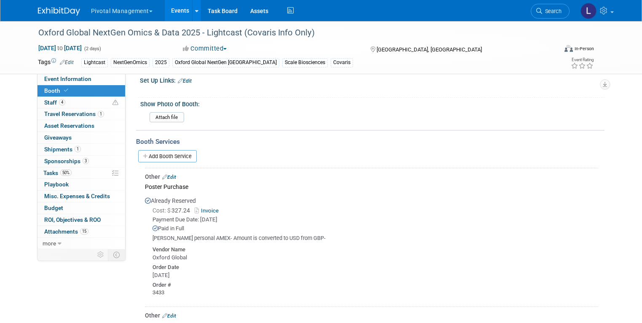
scroll to position [709, 0]
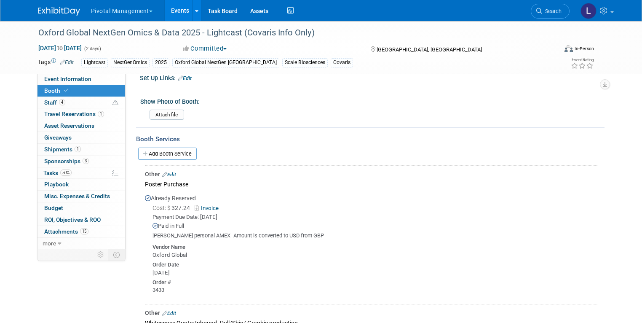
click at [173, 147] on link "Add Booth Service" at bounding box center [167, 153] width 59 height 12
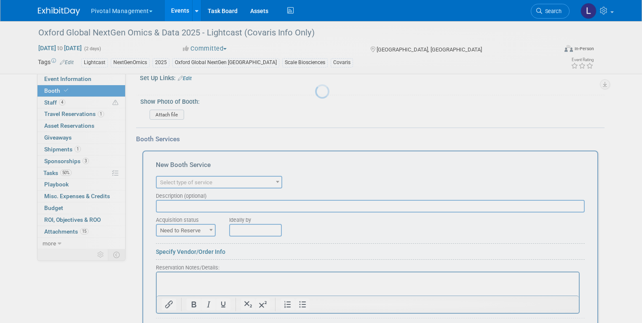
scroll to position [0, 0]
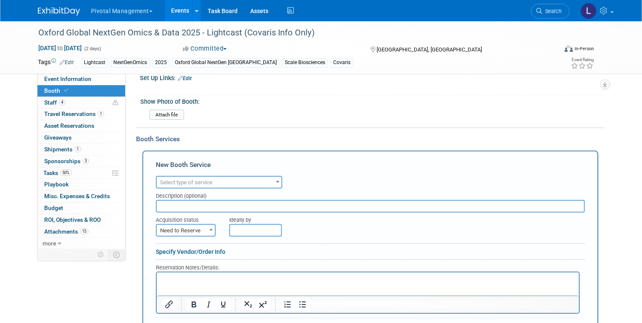
click at [187, 179] on span "Select type of service" at bounding box center [186, 182] width 52 height 6
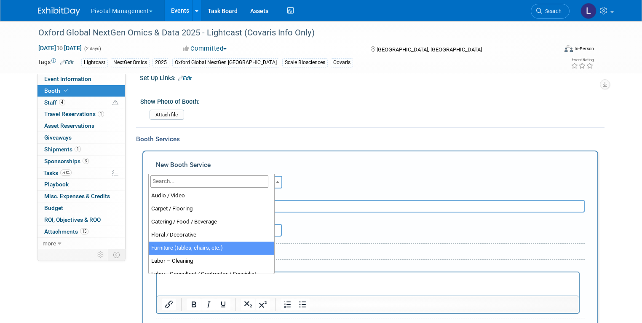
select select "6"
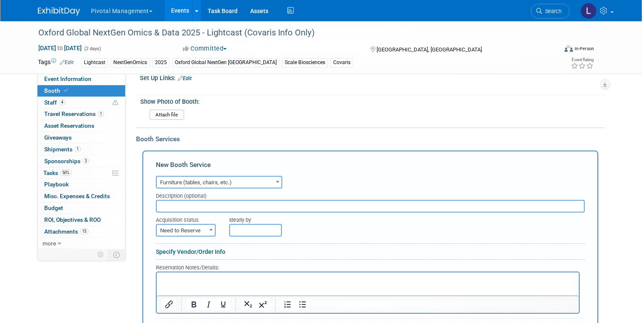
click at [161, 200] on input "text" at bounding box center [370, 206] width 429 height 13
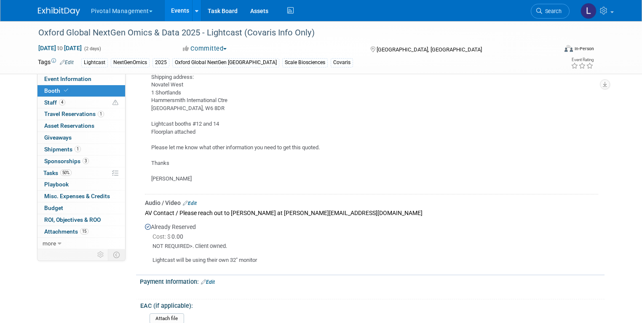
scroll to position [2099, 0]
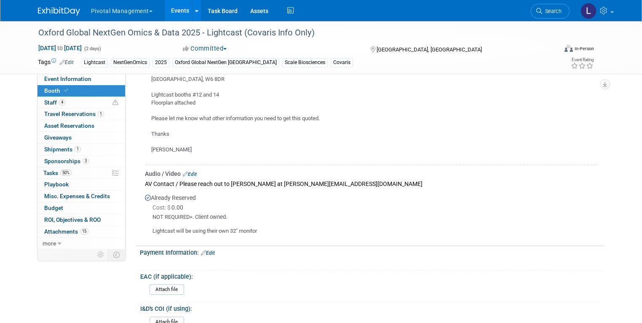
click at [187, 171] on link "Edit" at bounding box center [190, 174] width 14 height 6
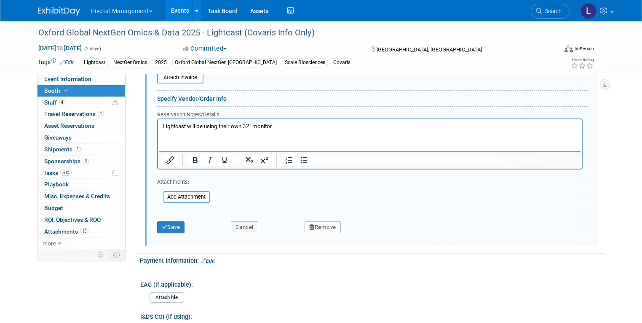
scroll to position [2331, 0]
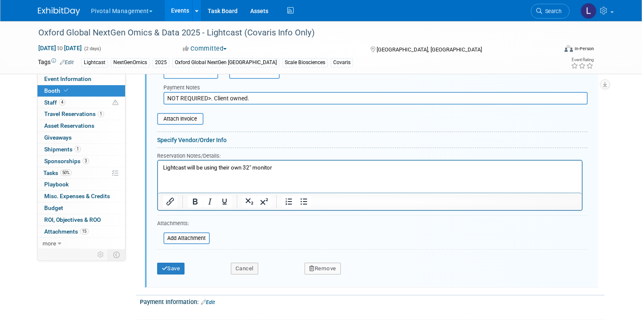
click at [309, 162] on html "Lightcast will be using their own 32" monitor" at bounding box center [369, 165] width 424 height 11
click at [311, 168] on p "Lightcast will be using their own 32" monitor" at bounding box center [370, 168] width 414 height 8
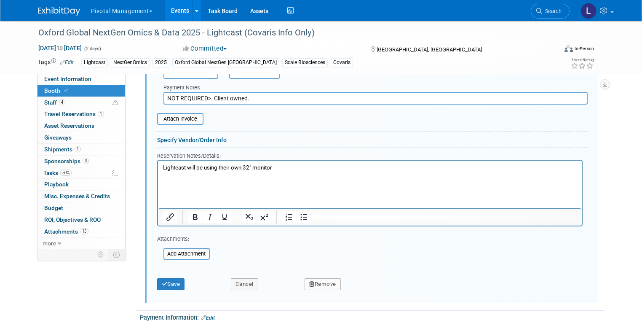
paste body "Rich Text Area. Press ALT-0 for help."
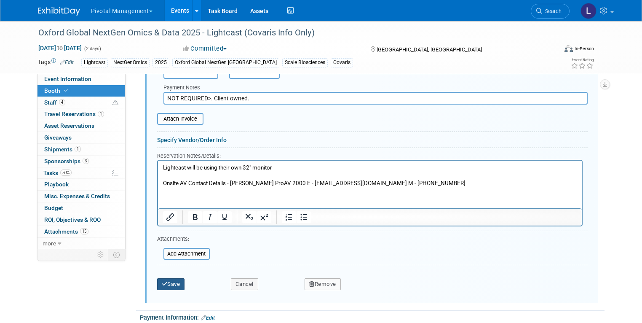
click at [164, 278] on button "Save" at bounding box center [171, 284] width 28 height 12
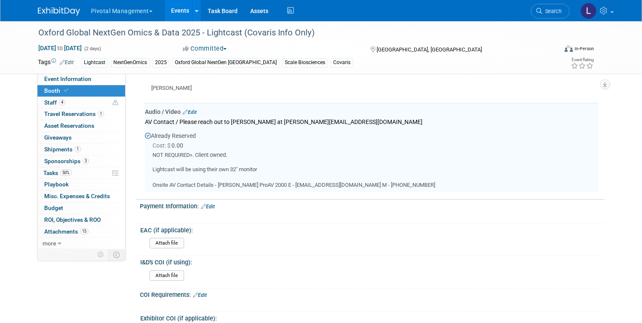
scroll to position [1933, 0]
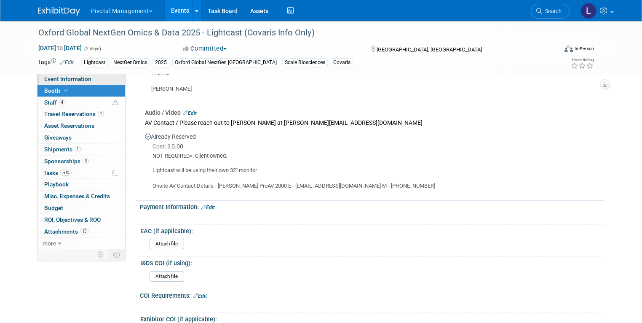
click at [64, 81] on span "Event Information" at bounding box center [67, 78] width 47 height 7
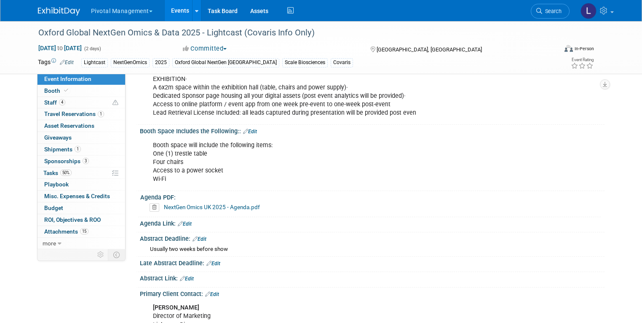
scroll to position [440, 0]
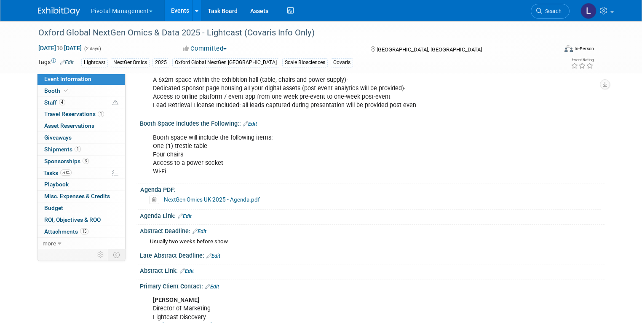
click at [249, 121] on link "Edit" at bounding box center [250, 124] width 14 height 6
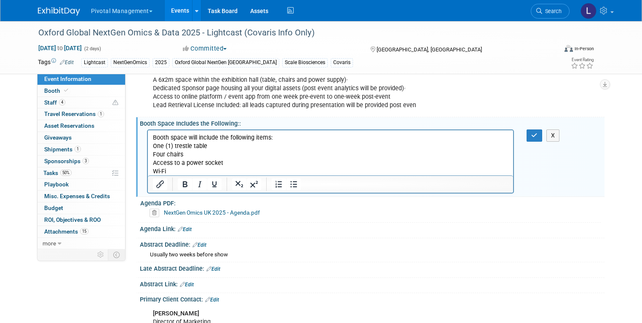
scroll to position [0, 0]
drag, startPoint x: 152, startPoint y: 145, endPoint x: 188, endPoint y: 169, distance: 43.8
click at [188, 169] on body "Booth space will include the following items: One (1) trestle table Four chairs…" at bounding box center [330, 154] width 357 height 42
click at [288, 179] on icon "Bullet list" at bounding box center [293, 184] width 10 height 10
click at [170, 138] on li "Booth space will include the following items: One (1) trestle table Four chairs…" at bounding box center [338, 154] width 339 height 42
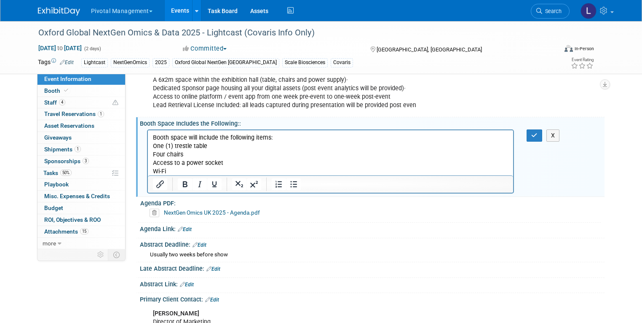
click at [150, 146] on html "Booth space will include the following items: One (1) trestle table Four chairs…" at bounding box center [329, 152] width 365 height 45
click at [288, 179] on icon "Bullet list" at bounding box center [293, 184] width 10 height 10
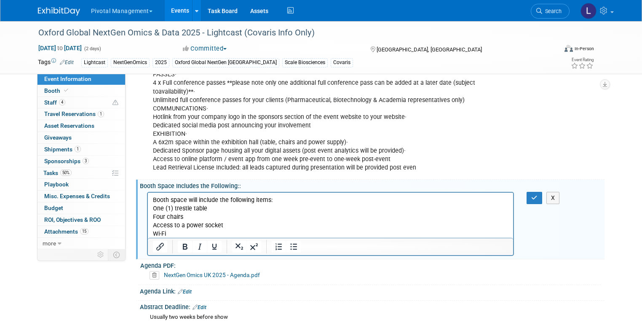
scroll to position [351, 0]
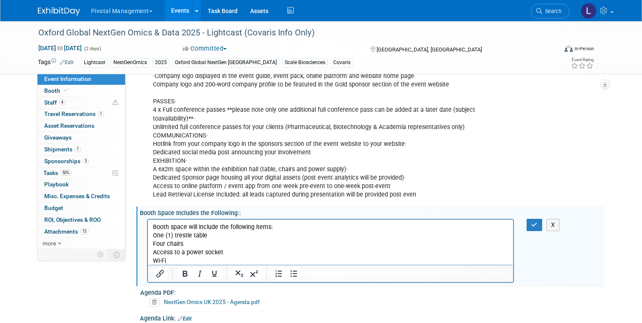
click at [153, 235] on p "Booth space will include the following items: One (1) trestle table Four chairs…" at bounding box center [330, 243] width 356 height 42
click at [288, 268] on icon "Bullet list" at bounding box center [293, 273] width 10 height 10
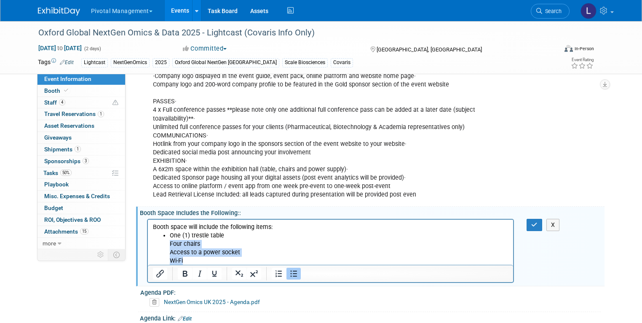
drag, startPoint x: 168, startPoint y: 245, endPoint x: 397, endPoint y: 483, distance: 330.5
click at [185, 261] on ul "One (1) trestle table Four chairs Access to a power socket Wi-Fi" at bounding box center [330, 248] width 356 height 34
click at [290, 270] on icon "Bullet list" at bounding box center [293, 273] width 7 height 6
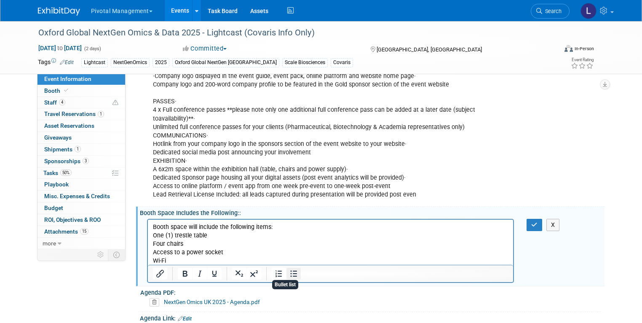
click at [290, 270] on icon "Bullet list" at bounding box center [293, 273] width 7 height 6
click at [208, 249] on li "One (1) trestle table Four chairs Access to a power socket Wi-Fi" at bounding box center [338, 248] width 339 height 34
click at [168, 243] on ul "One (1) trestle table Four chairs Access to a power socket Wi-Fi" at bounding box center [330, 248] width 356 height 34
drag, startPoint x: 169, startPoint y: 252, endPoint x: 182, endPoint y: 261, distance: 16.3
click at [169, 252] on li "Four chairs Access to a power socket Wi-Fi" at bounding box center [338, 251] width 339 height 25
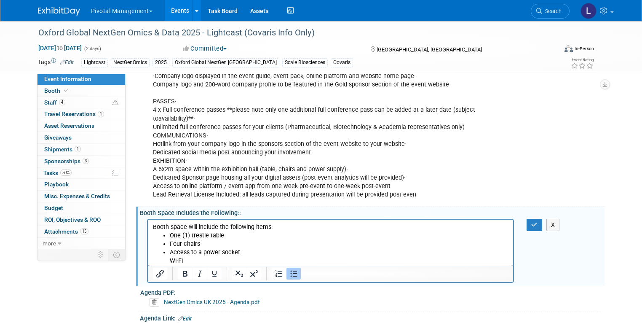
click at [168, 258] on ul "One (1) trestle table Four chairs Access to a power socket Wi-Fi" at bounding box center [330, 248] width 356 height 34
click at [534, 219] on button "button" at bounding box center [534, 225] width 16 height 12
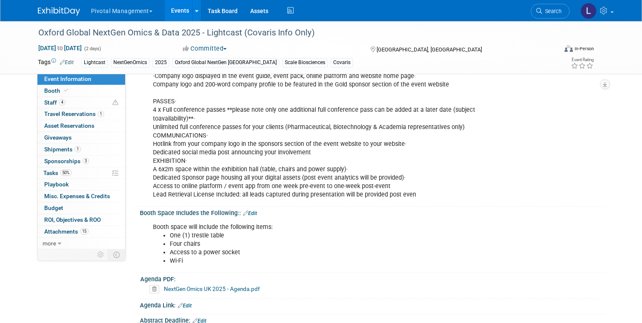
drag, startPoint x: 539, startPoint y: 213, endPoint x: 605, endPoint y: 115, distance: 118.4
click at [539, 216] on div "Booth space will include the following items: One (1) trestle table Four chairs…" at bounding box center [372, 242] width 464 height 53
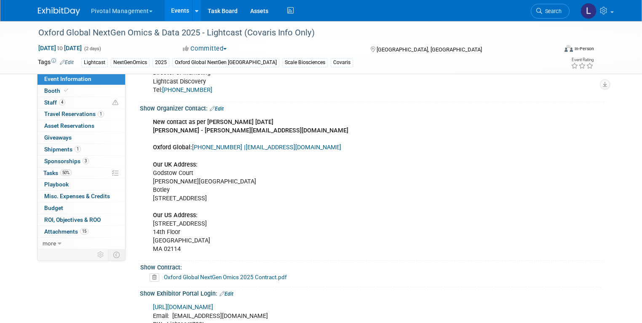
scroll to position [673, 0]
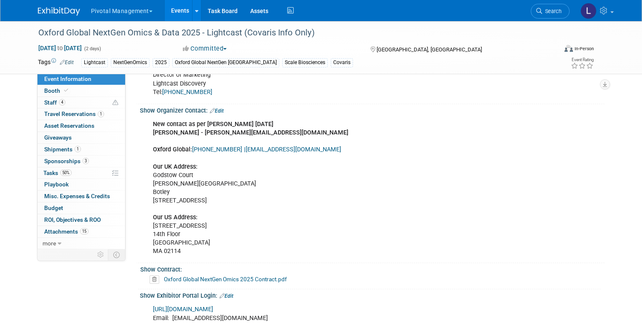
click at [215, 108] on link "Edit" at bounding box center [217, 111] width 14 height 6
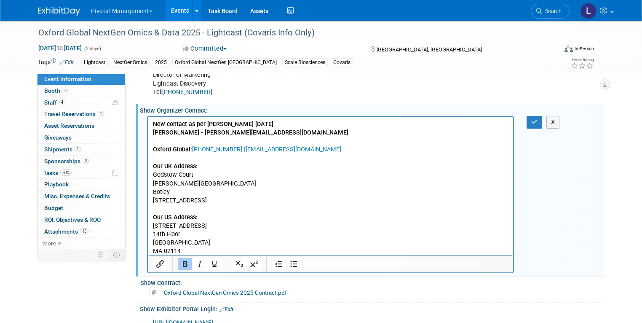
scroll to position [0, 0]
drag, startPoint x: 186, startPoint y: 252, endPoint x: 152, endPoint y: 213, distance: 51.7
click at [152, 213] on p "New contact as per [PERSON_NAME] [DATE] [PERSON_NAME] - [PERSON_NAME][EMAIL_ADD…" at bounding box center [330, 187] width 356 height 135
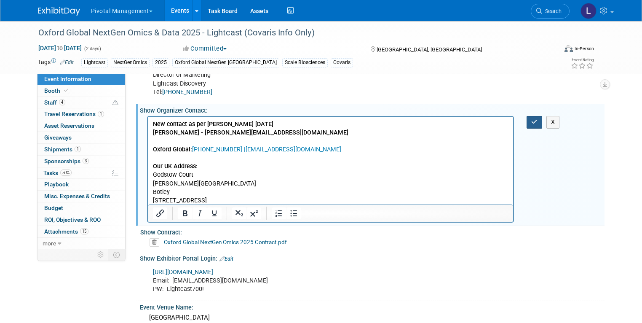
click at [537, 119] on icon "button" at bounding box center [534, 122] width 6 height 6
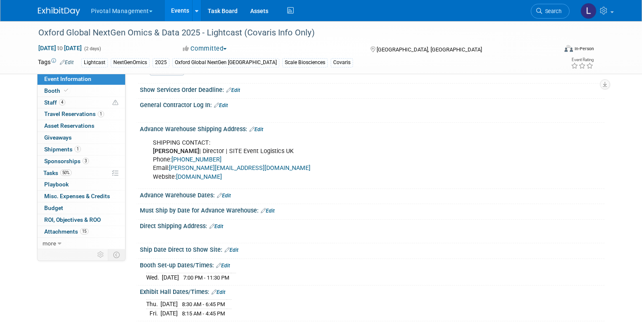
scroll to position [992, 0]
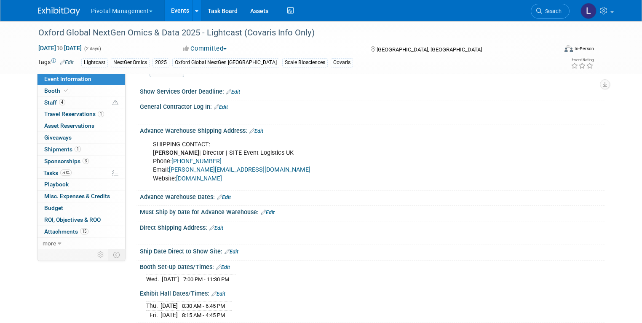
click at [220, 104] on link "Edit" at bounding box center [221, 107] width 14 height 6
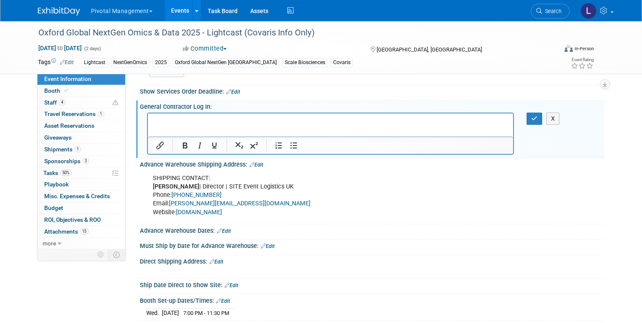
scroll to position [0, 0]
click at [535, 113] on button "button" at bounding box center [534, 118] width 16 height 12
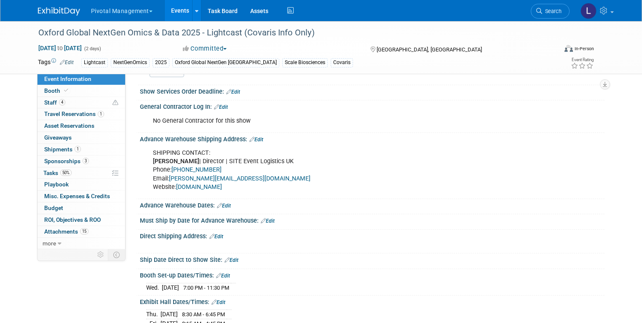
click at [253, 136] on link "Edit" at bounding box center [256, 139] width 14 height 6
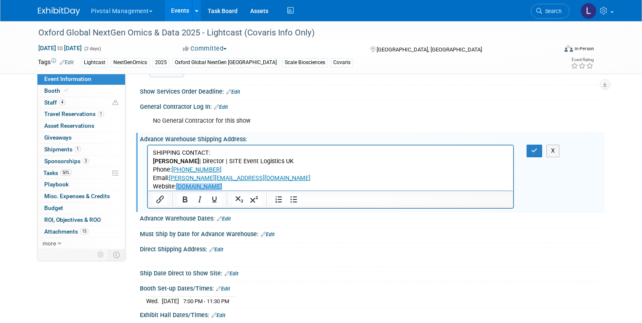
click at [279, 186] on p "SHIPPING CONTACT: [PERSON_NAME] | Director | SITE Event Logistics UK Phone: [PH…" at bounding box center [330, 170] width 356 height 42
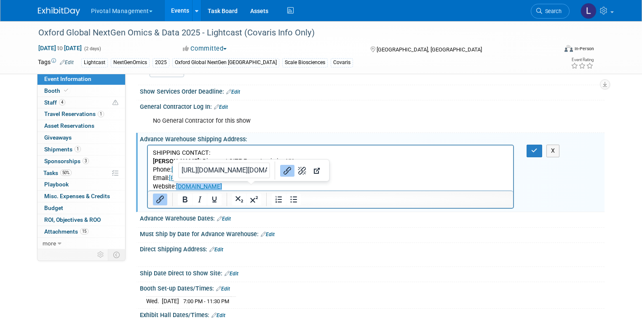
click at [459, 183] on p "SHIPPING CONTACT: [PERSON_NAME] | Director | SITE Event Logistics UK Phone: [PH…" at bounding box center [330, 170] width 356 height 42
click at [437, 190] on div at bounding box center [330, 198] width 365 height 17
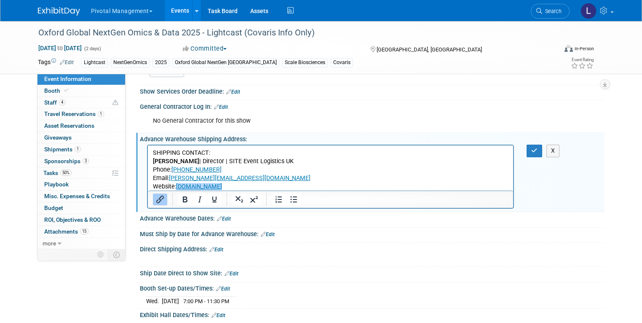
click at [285, 186] on p "SHIPPING CONTACT: [PERSON_NAME] | Director | SITE Event Logistics UK Phone: [PH…" at bounding box center [330, 170] width 356 height 42
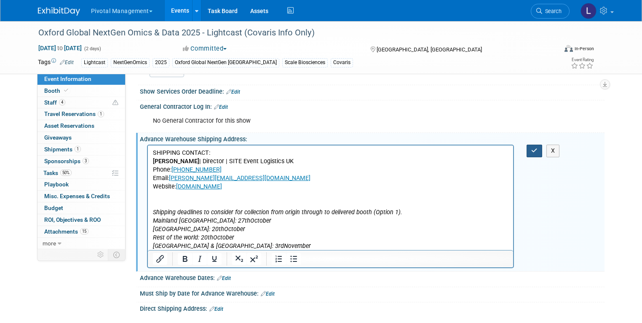
click at [537, 147] on icon "button" at bounding box center [534, 150] width 6 height 6
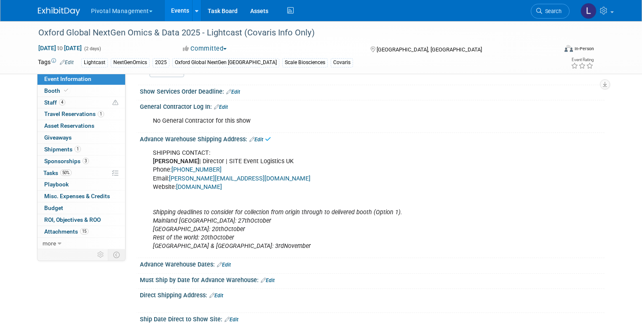
click at [221, 261] on link "Edit" at bounding box center [224, 264] width 14 height 6
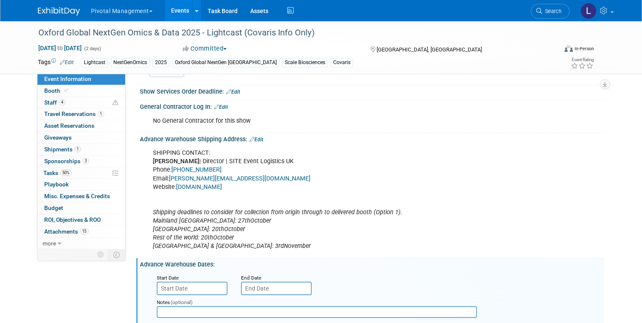
click at [192, 295] on div "Notes (optional)" at bounding box center [318, 308] width 336 height 27
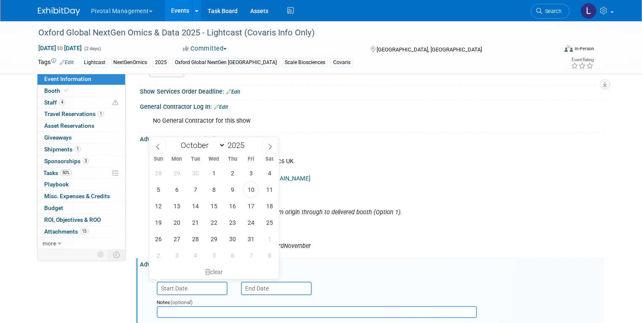
click at [191, 283] on input "text" at bounding box center [192, 287] width 71 height 13
click at [271, 147] on icon at bounding box center [270, 147] width 6 height 6
select select "10"
click at [194, 189] on span "4" at bounding box center [195, 189] width 16 height 16
type input "[DATE]"
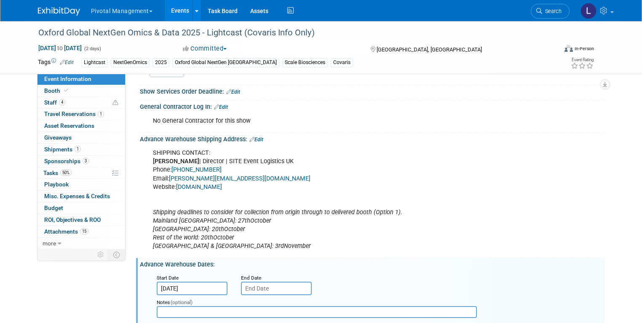
click at [248, 285] on input "text" at bounding box center [276, 287] width 71 height 13
click at [490, 231] on div "SHIPPING CONTACT: [PERSON_NAME] | Director | SITE Event Logistics UK Phone: [PH…" at bounding box center [330, 199] width 367 height 110
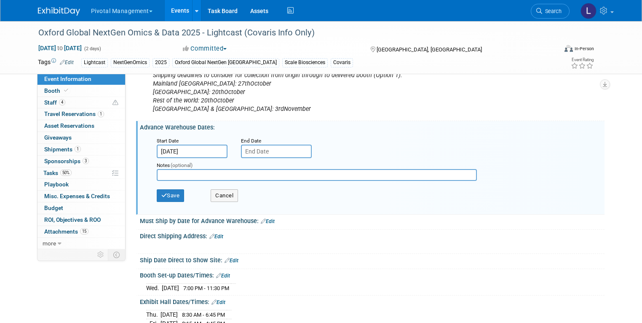
scroll to position [1137, 0]
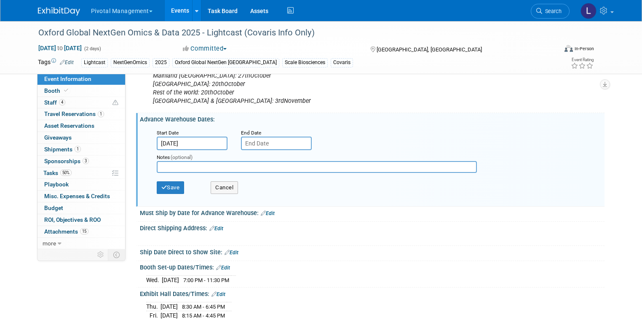
click at [183, 161] on input "text" at bounding box center [317, 167] width 320 height 12
click at [267, 210] on link "Edit" at bounding box center [268, 213] width 14 height 6
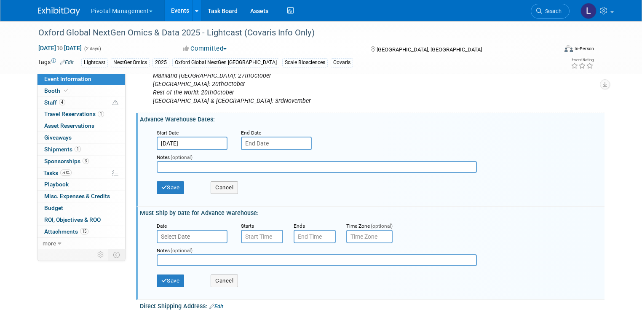
scroll to position [1138, 0]
click at [198, 230] on input "text" at bounding box center [192, 234] width 71 height 13
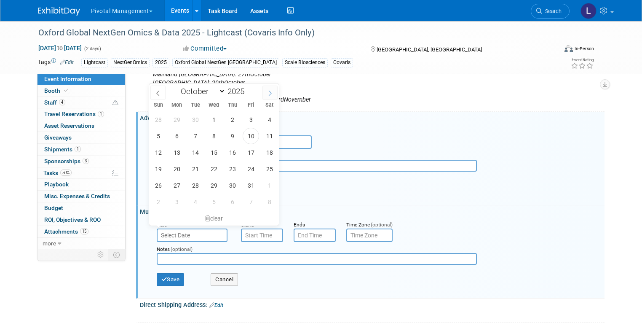
click at [269, 94] on icon at bounding box center [270, 93] width 6 height 6
select select "10"
click at [197, 134] on span "4" at bounding box center [195, 136] width 16 height 16
type input "[DATE]"
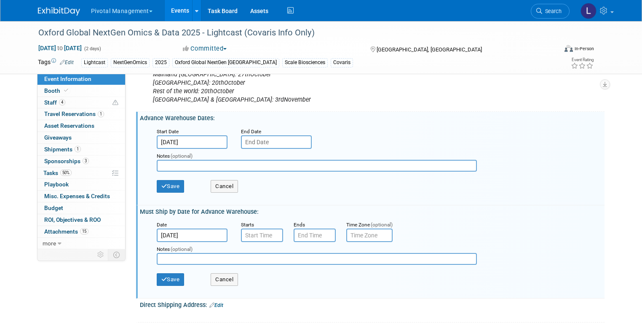
click at [174, 253] on input "text" at bounding box center [317, 259] width 320 height 12
type input "From the [GEOGRAPHIC_DATA]"
click at [164, 273] on button "Save" at bounding box center [171, 279] width 28 height 13
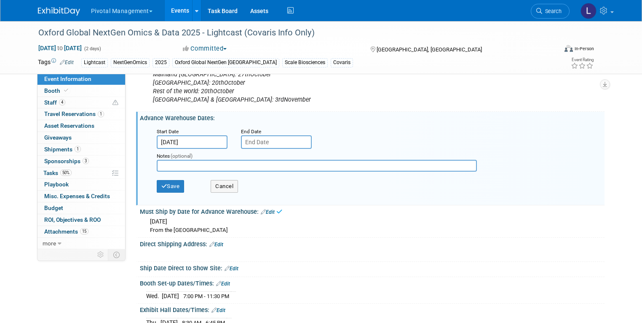
click at [188, 136] on input "[DATE]" at bounding box center [192, 141] width 71 height 13
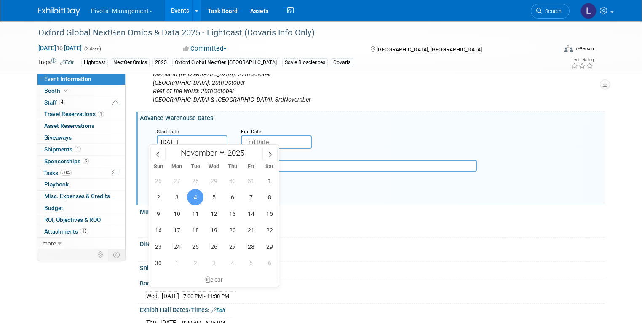
click at [218, 279] on div "clear" at bounding box center [214, 279] width 130 height 14
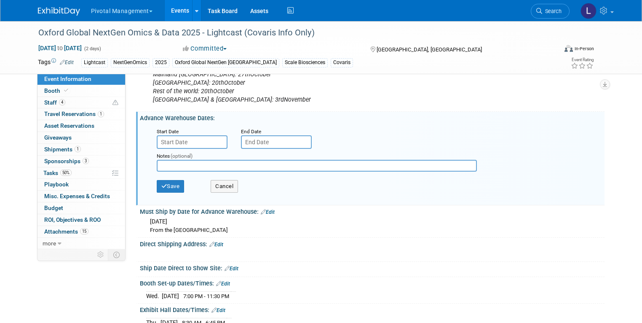
click at [215, 241] on link "Edit" at bounding box center [216, 244] width 14 height 6
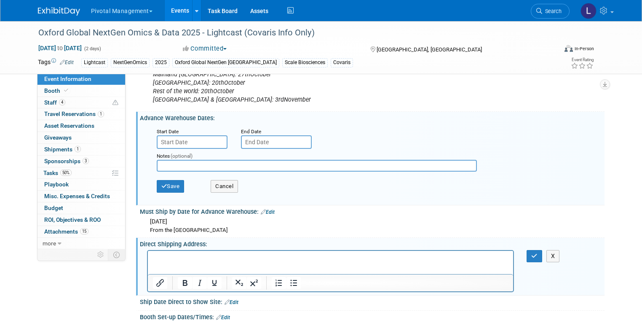
scroll to position [0, 0]
click at [537, 253] on button "button" at bounding box center [534, 256] width 16 height 12
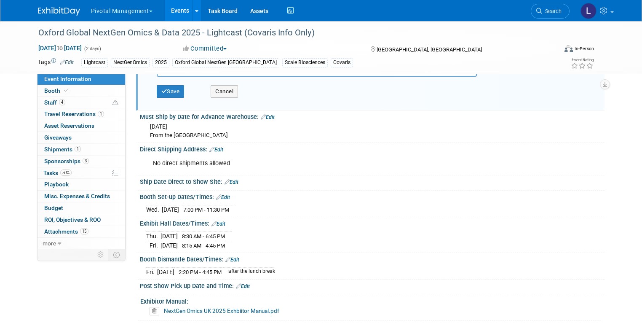
scroll to position [1253, 0]
